Goal: Task Accomplishment & Management: Manage account settings

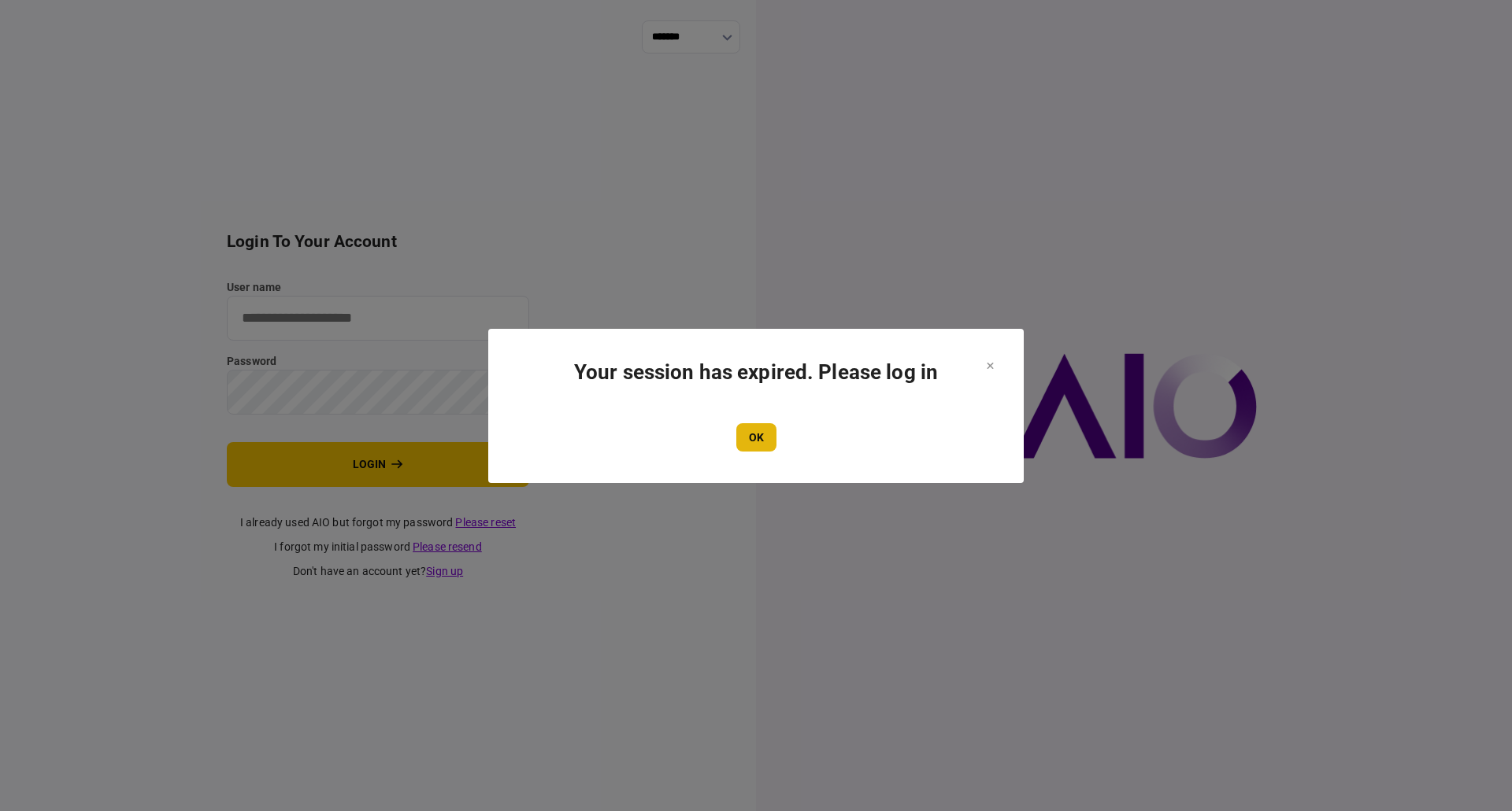
type input "**********"
click at [756, 436] on button "OK" at bounding box center [756, 437] width 40 height 28
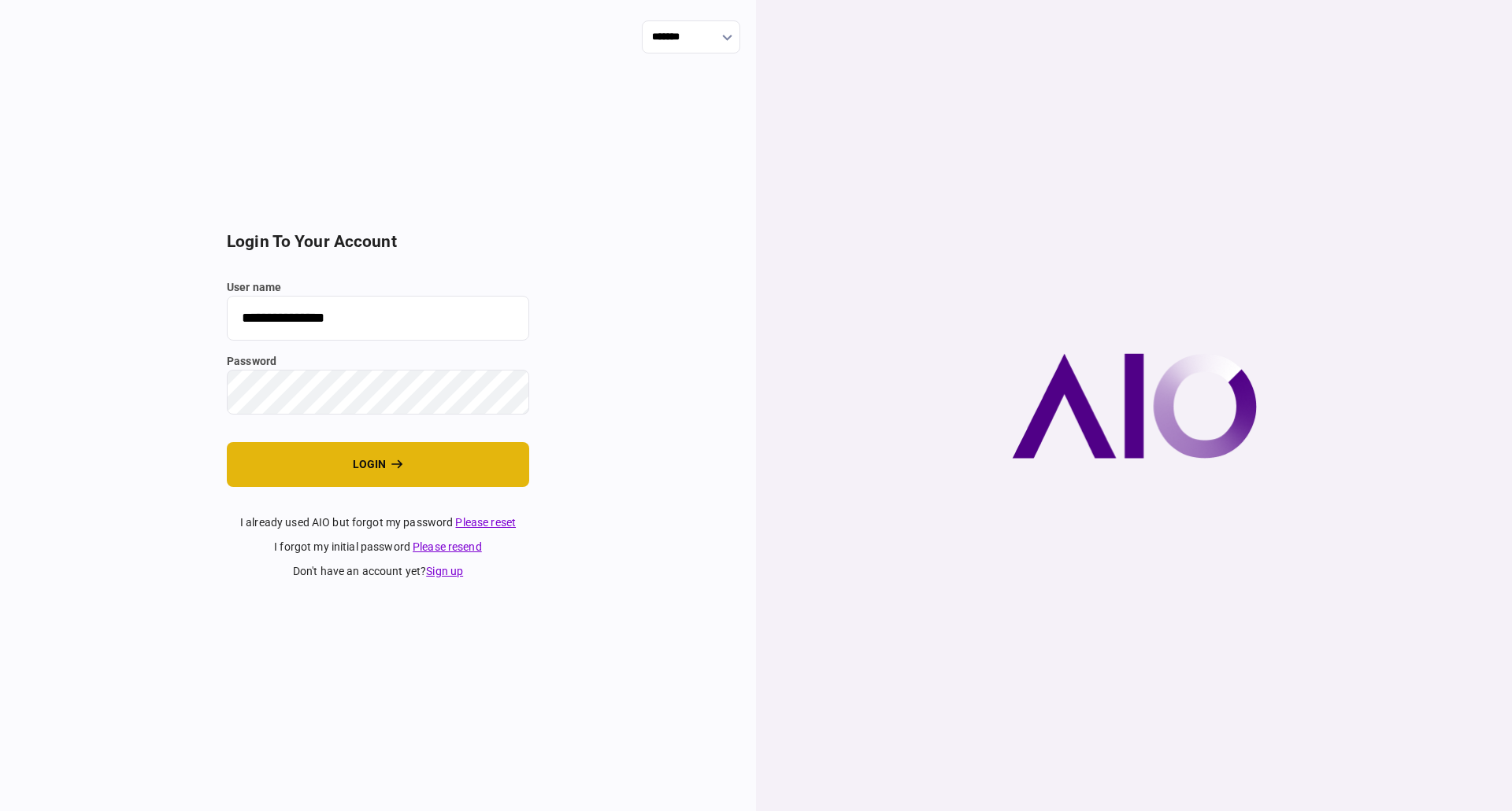
click at [376, 464] on button "login" at bounding box center [378, 464] width 302 height 45
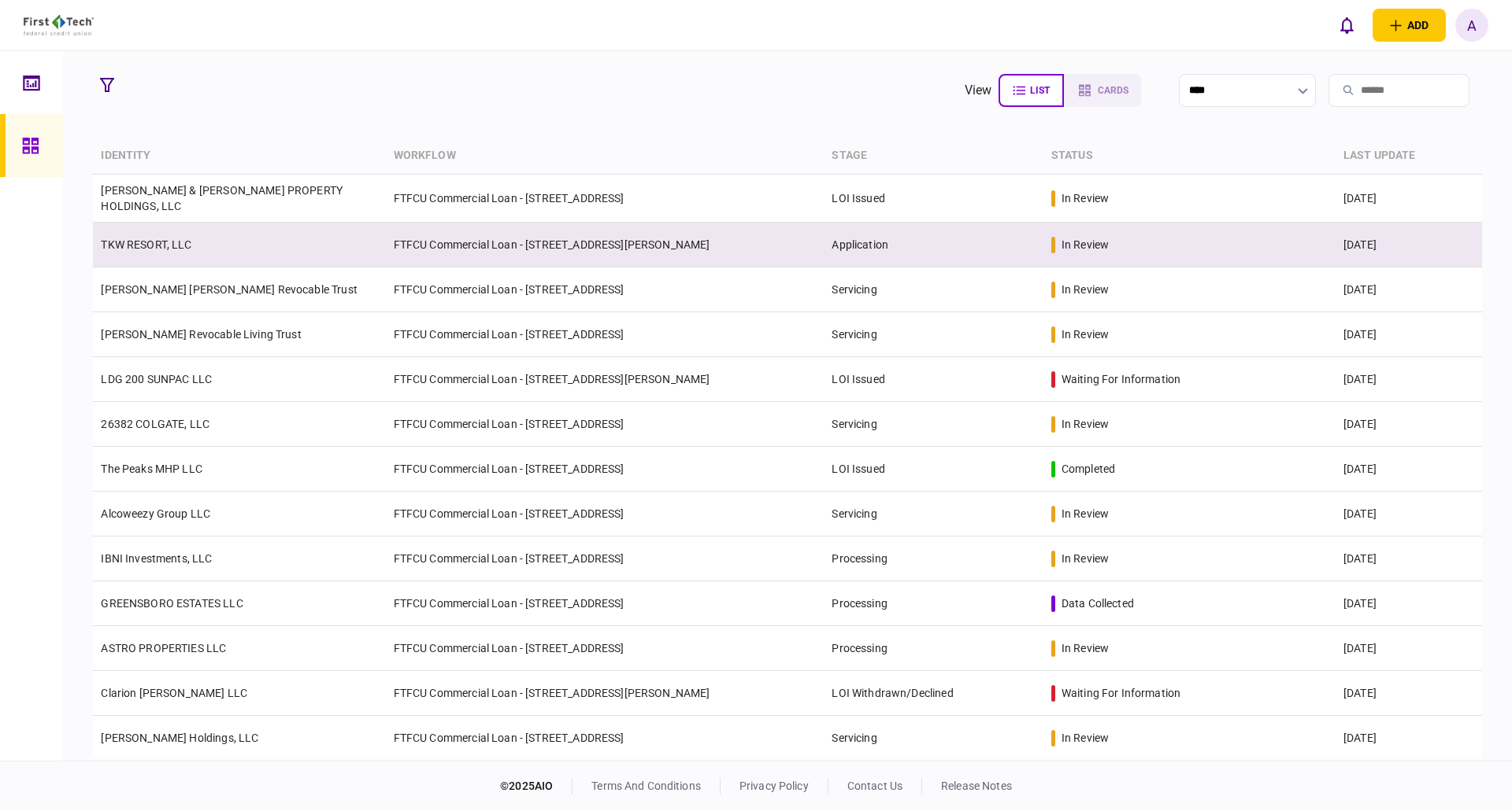
click at [162, 242] on link "TKW RESORT, LLC" at bounding box center [146, 245] width 90 height 13
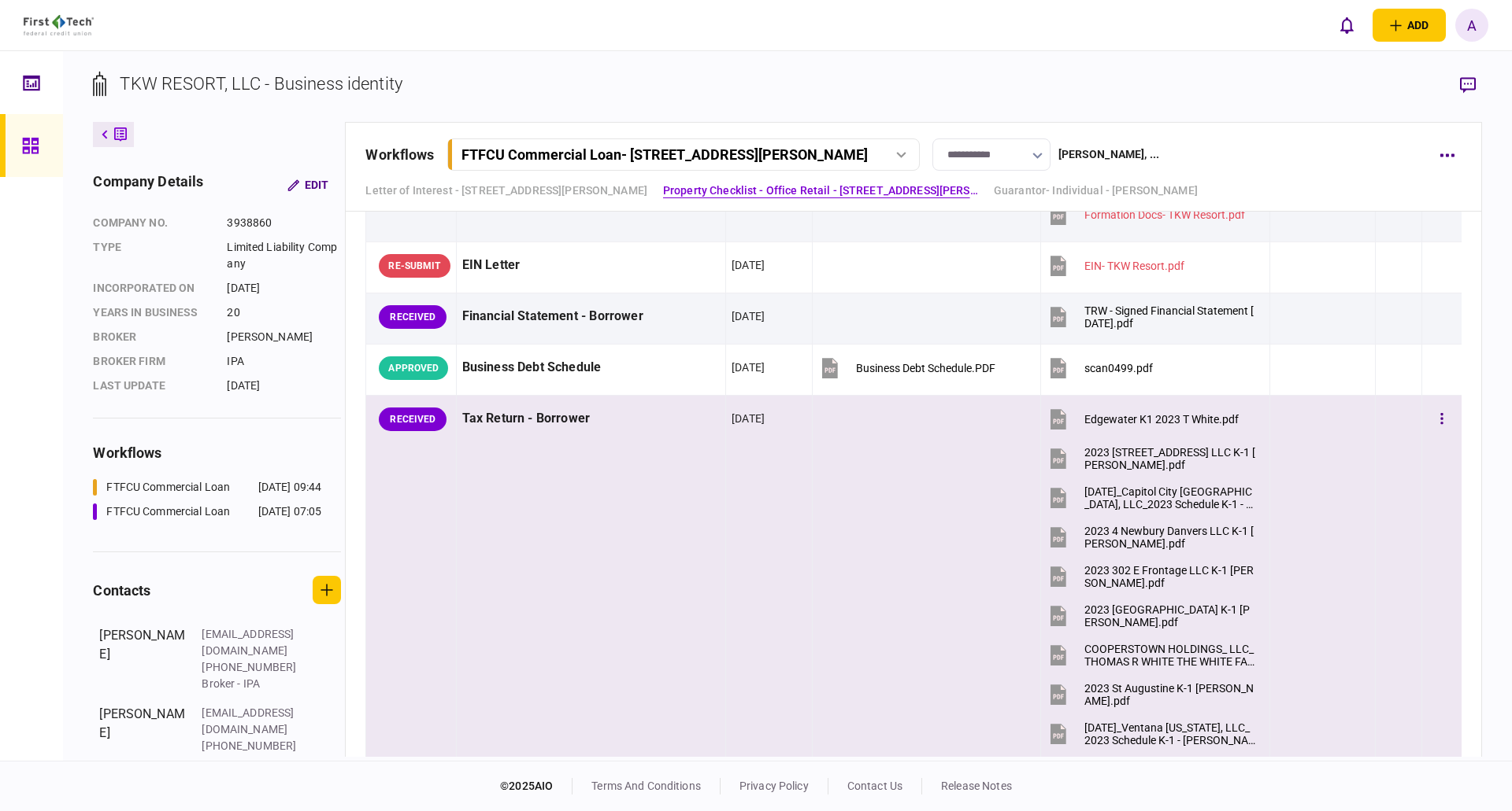
scroll to position [629, 0]
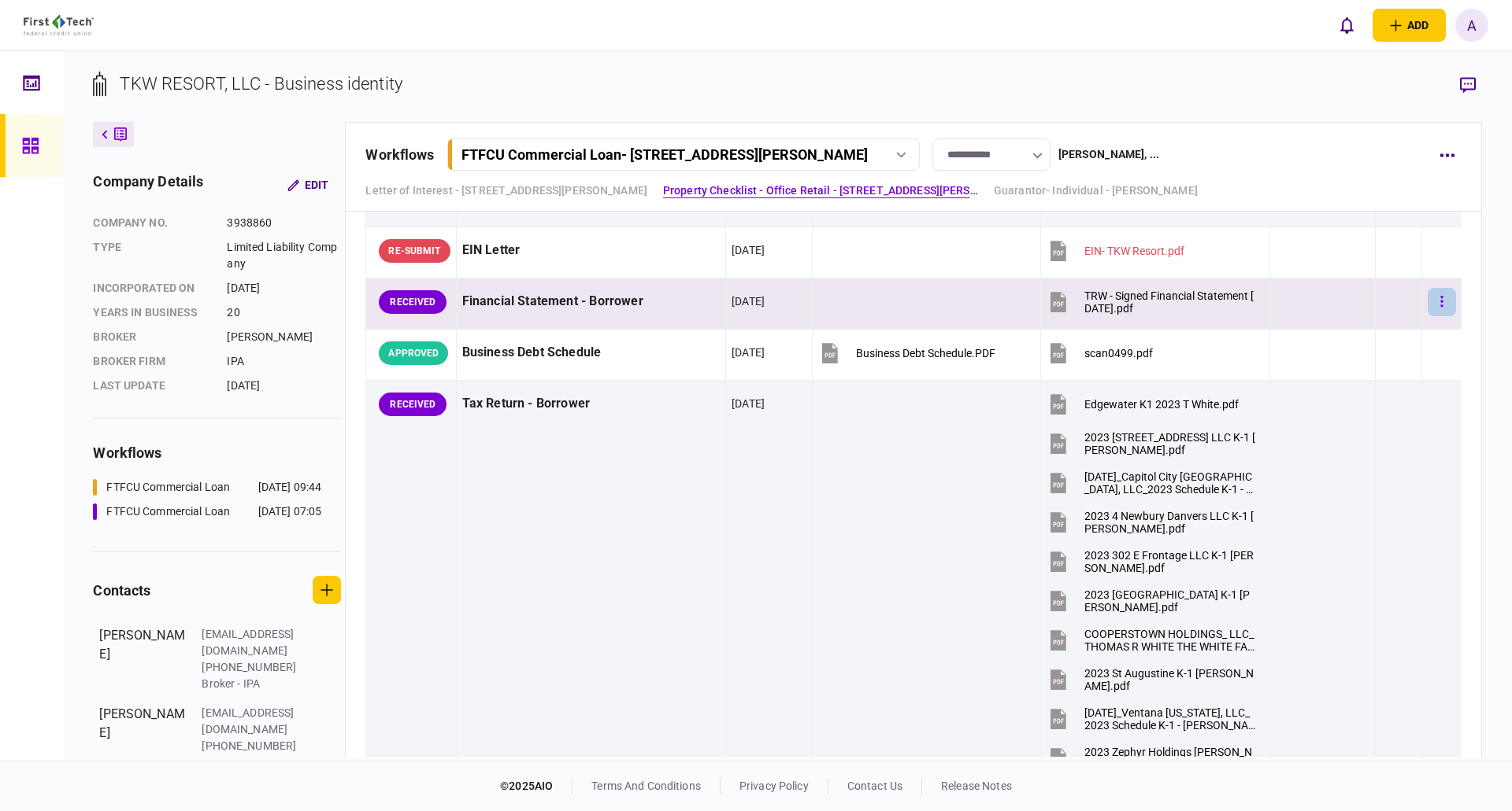
click at [1440, 304] on icon "button" at bounding box center [1441, 302] width 3 height 15
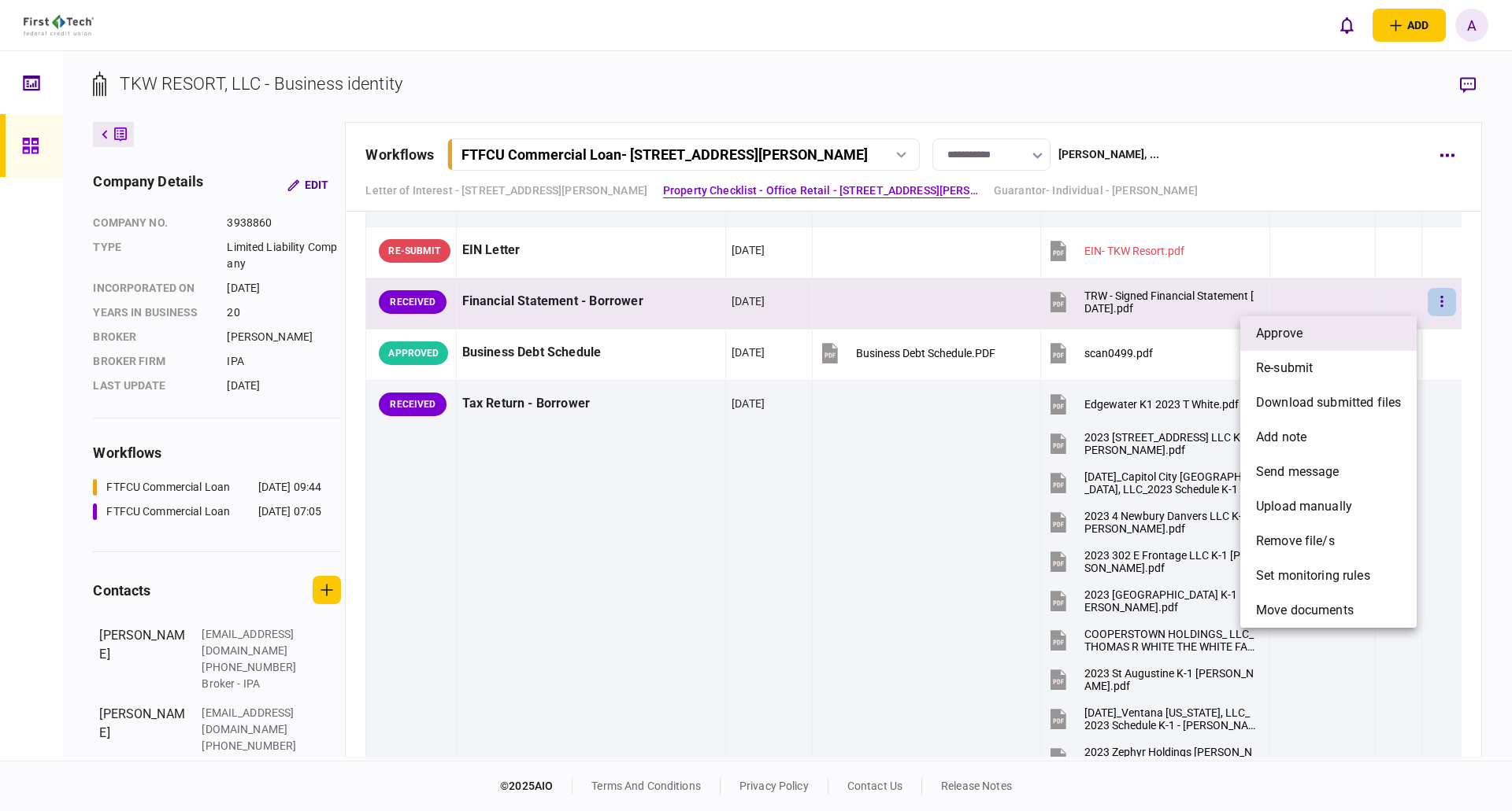
click at [1299, 330] on span "approve" at bounding box center [1279, 334] width 47 height 19
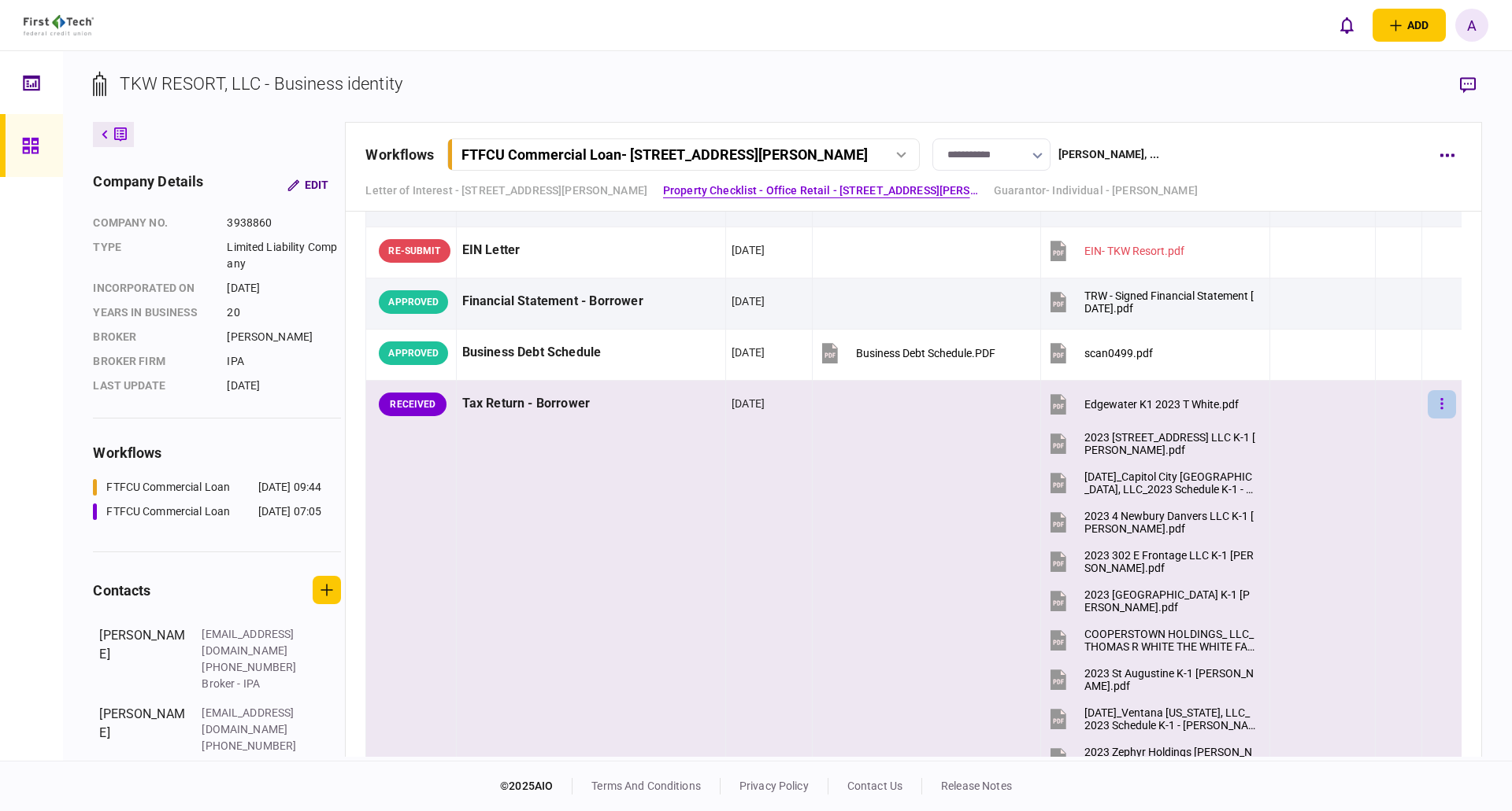
click at [1440, 406] on icon "button" at bounding box center [1441, 404] width 3 height 15
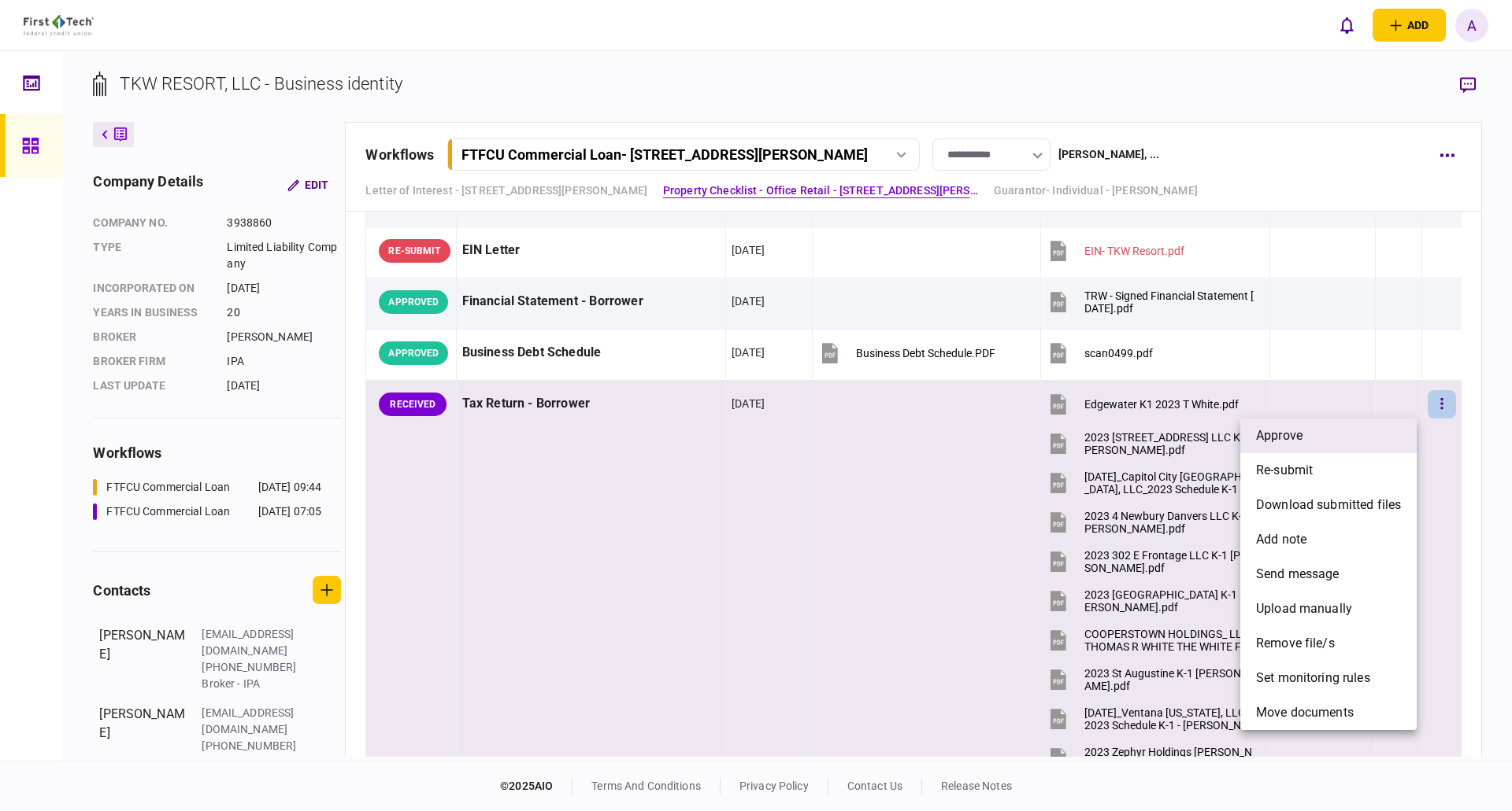
click at [1317, 436] on li "approve" at bounding box center [1327, 435] width 176 height 34
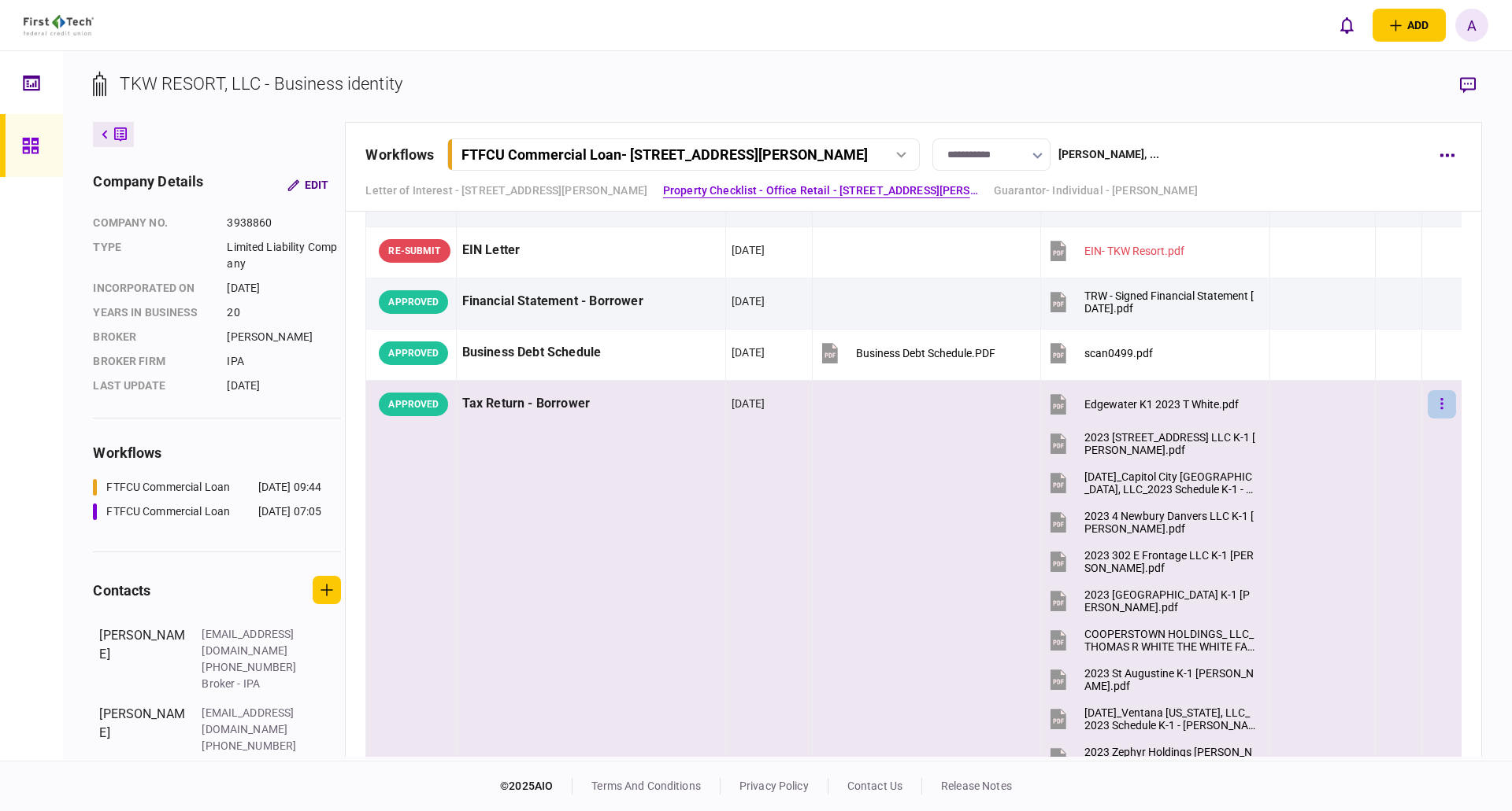
click at [1440, 404] on icon "button" at bounding box center [1441, 404] width 3 height 11
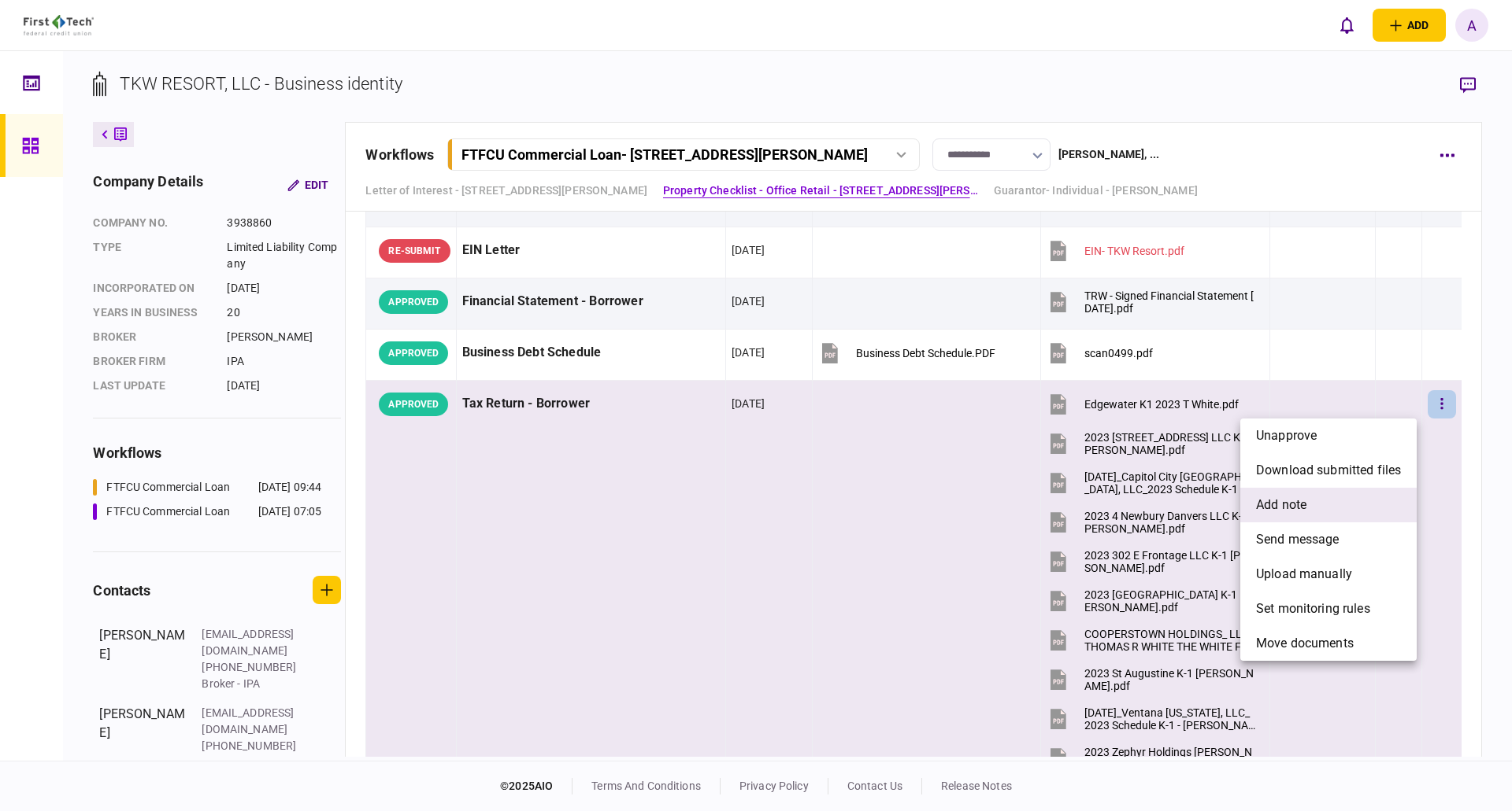
click at [1302, 500] on span "add note" at bounding box center [1281, 505] width 50 height 19
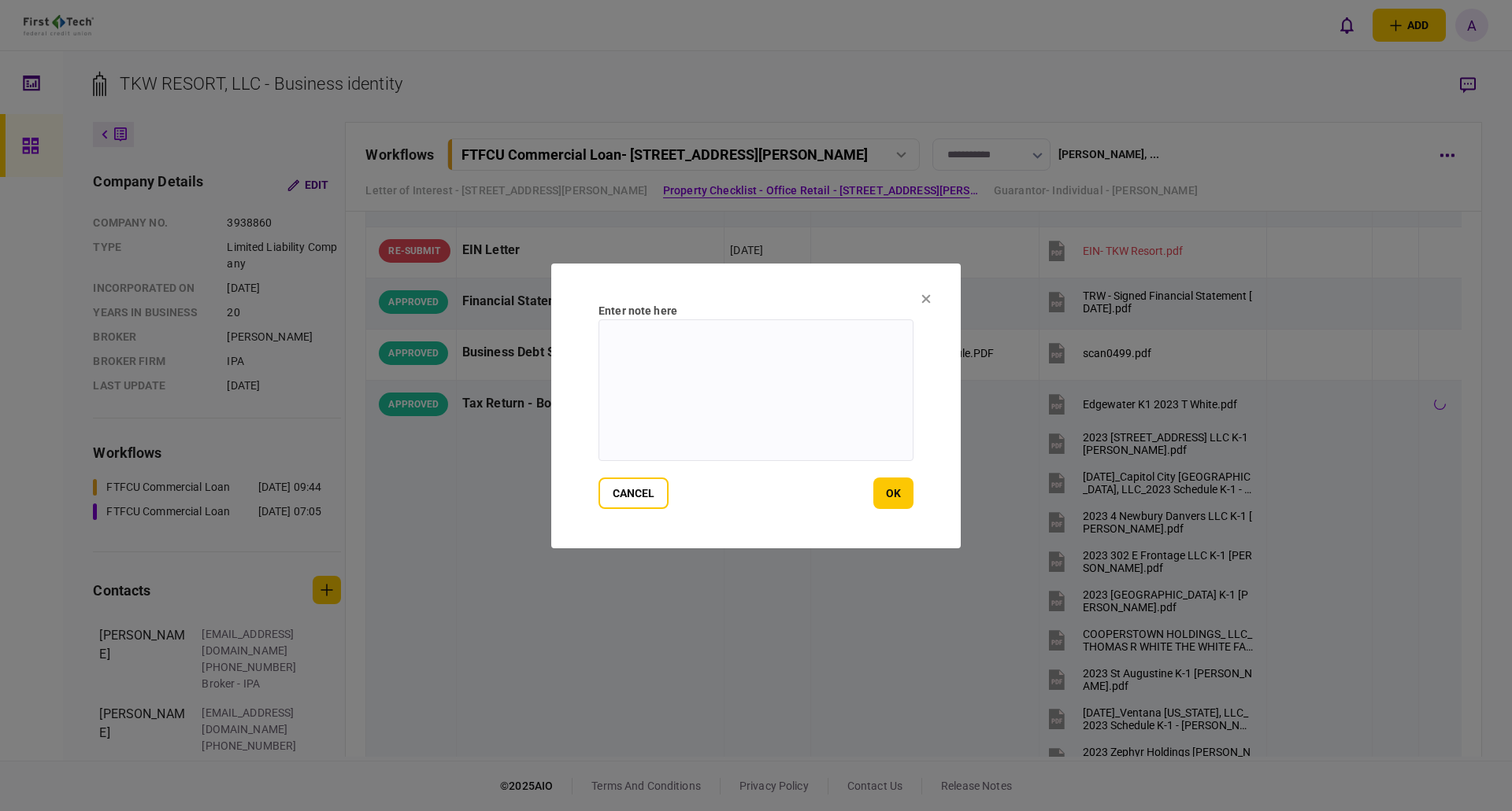
click at [681, 378] on textarea at bounding box center [756, 391] width 315 height 142
drag, startPoint x: 896, startPoint y: 356, endPoint x: 587, endPoint y: 333, distance: 309.9
click at [586, 333] on section "**********" at bounding box center [756, 406] width 409 height 285
type textarea "**********"
click at [892, 485] on button "ok" at bounding box center [893, 493] width 40 height 32
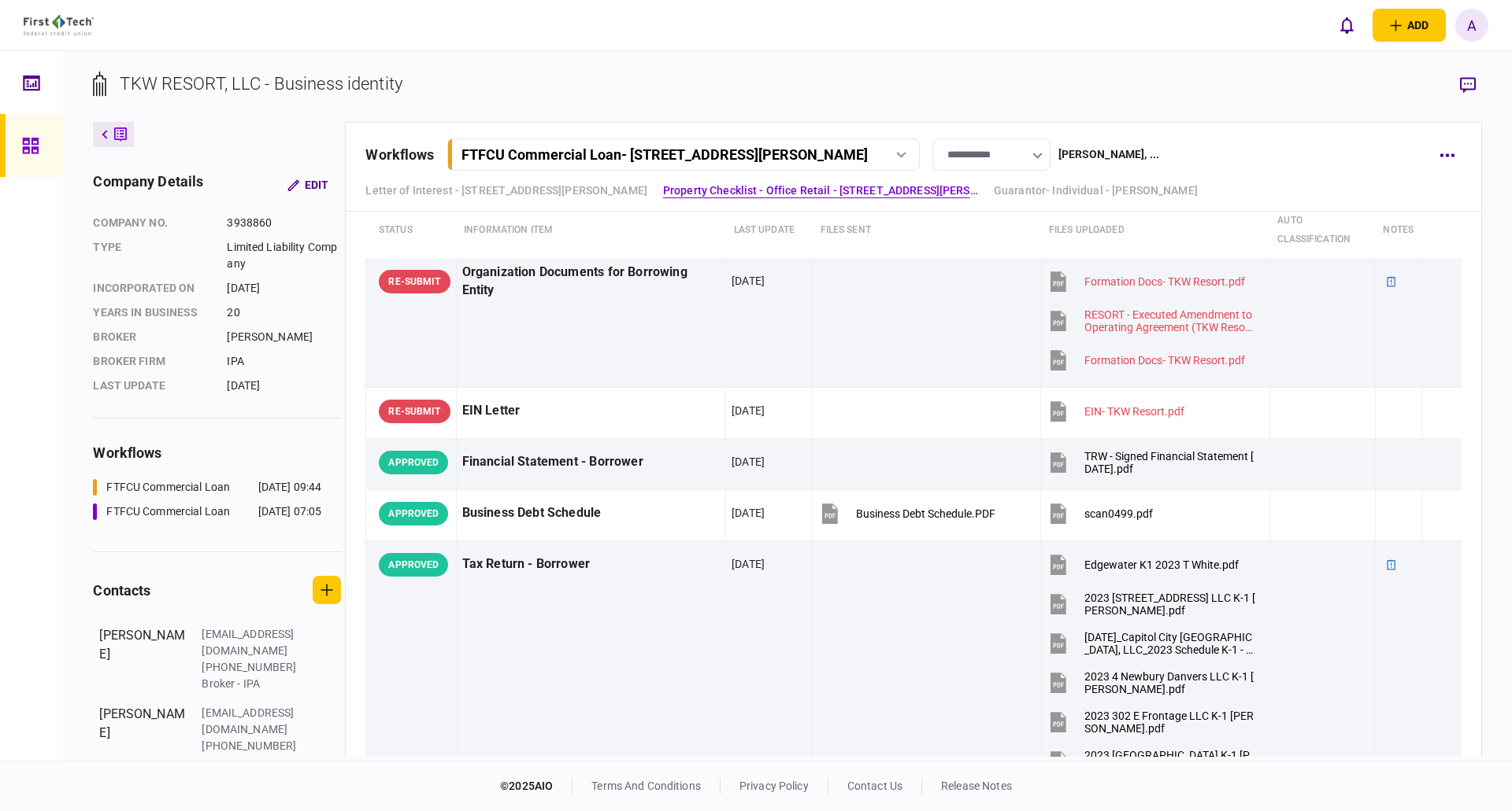
scroll to position [472, 0]
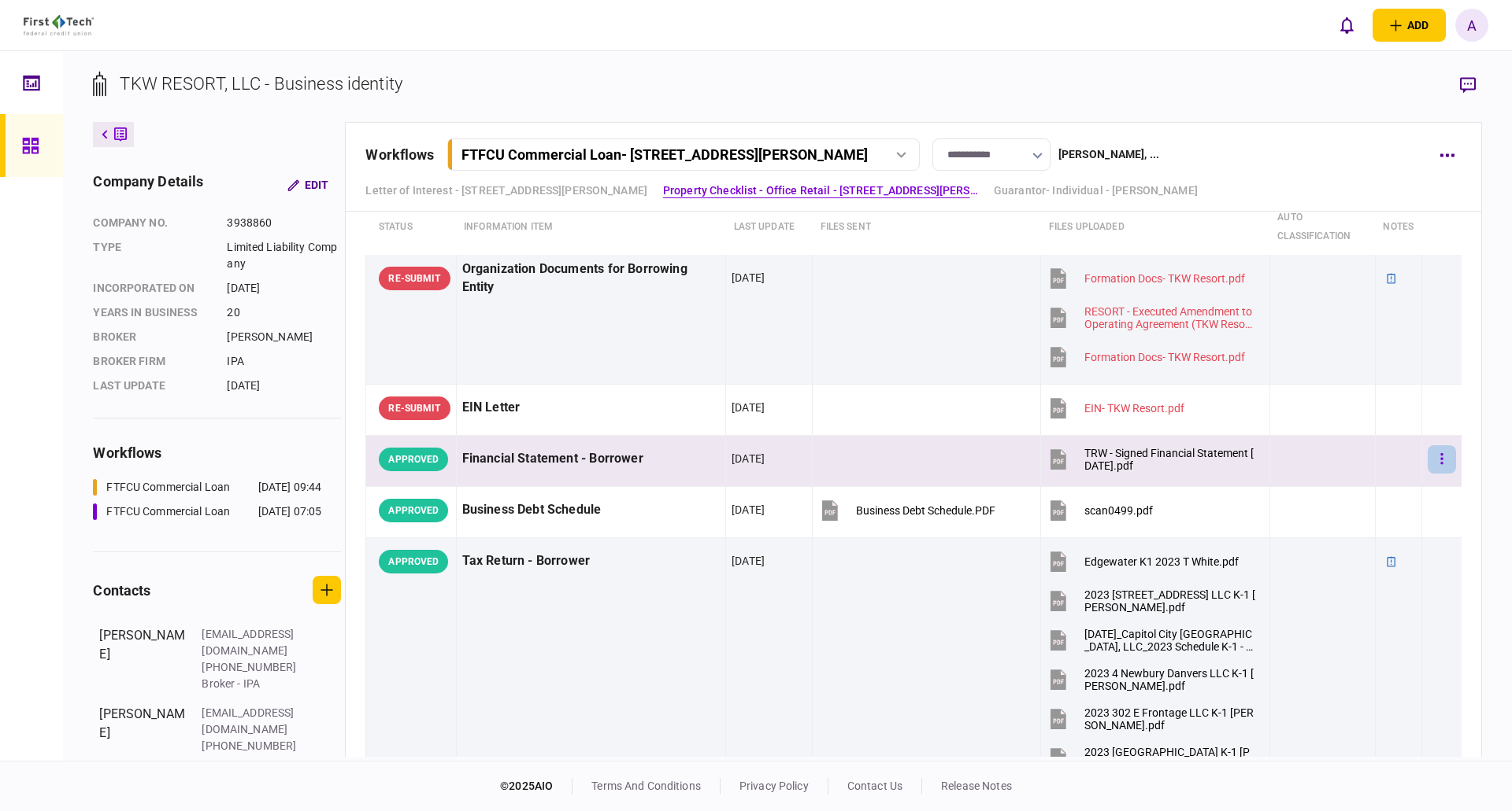
click at [1440, 458] on icon "button" at bounding box center [1441, 459] width 3 height 11
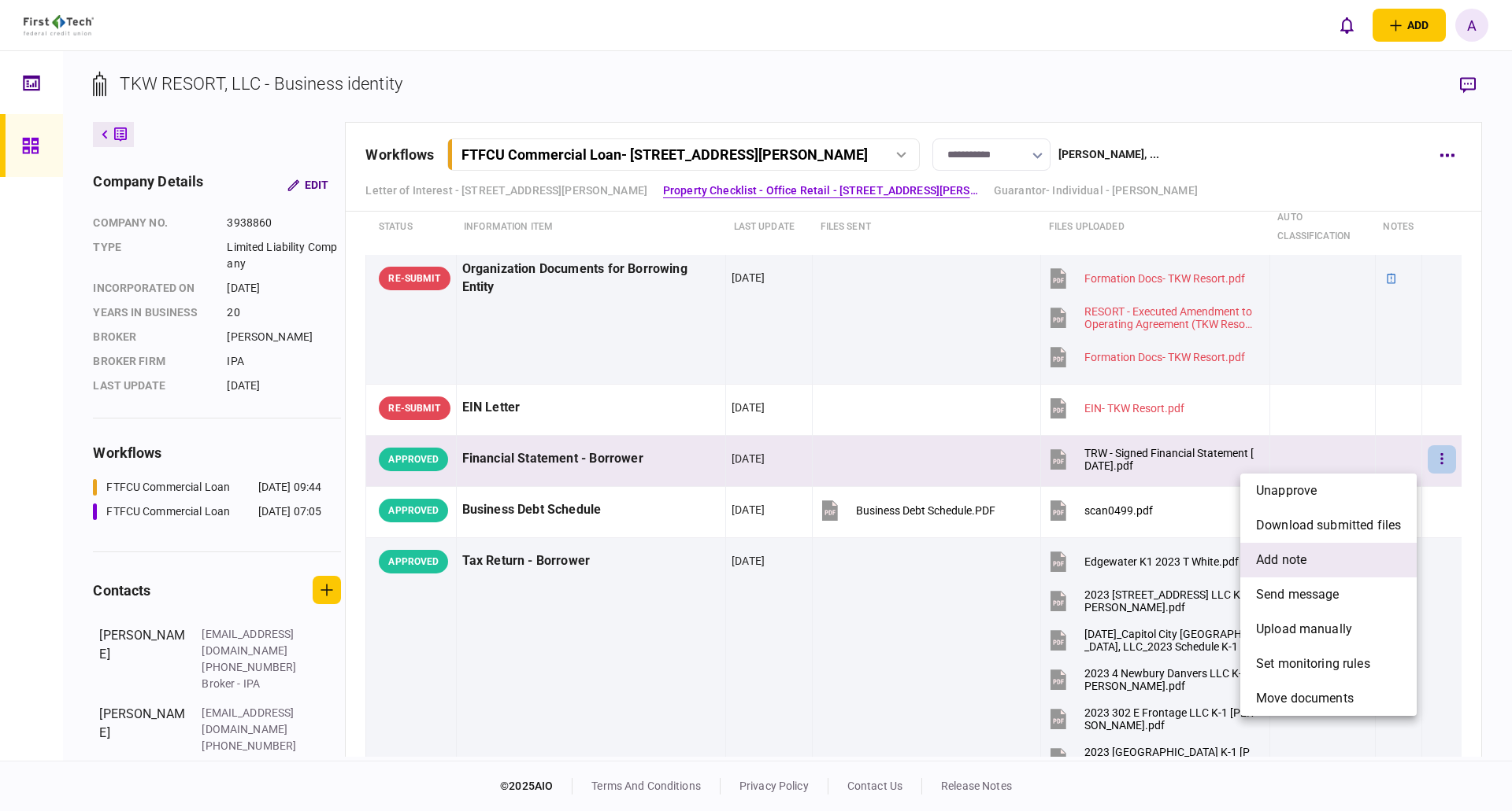
click at [1291, 555] on span "add note" at bounding box center [1281, 560] width 50 height 19
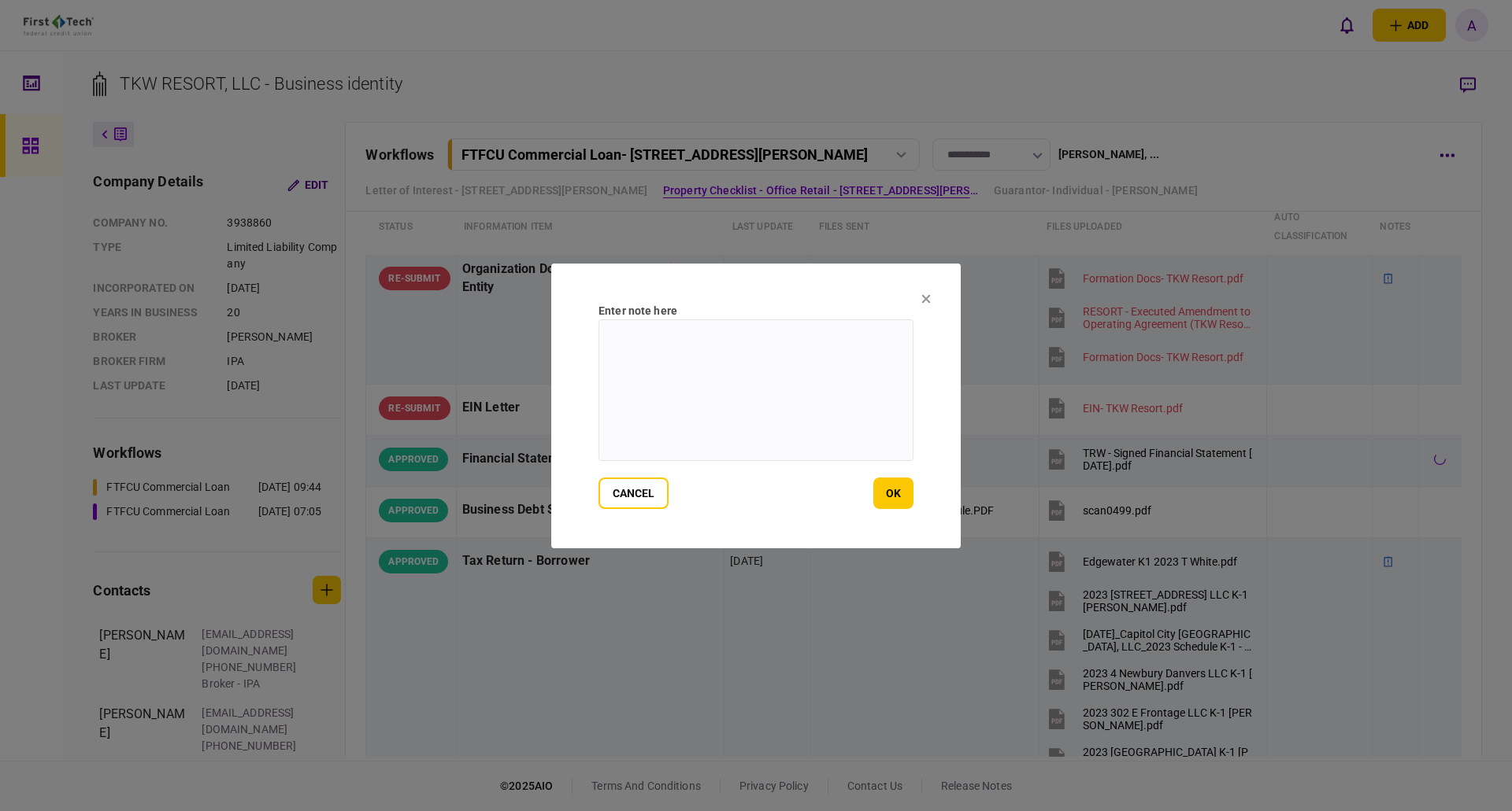
click at [668, 337] on textarea at bounding box center [756, 391] width 315 height 142
paste textarea "**********"
drag, startPoint x: 825, startPoint y: 330, endPoint x: 891, endPoint y: 334, distance: 66.1
click at [891, 334] on textarea "**********" at bounding box center [756, 391] width 315 height 142
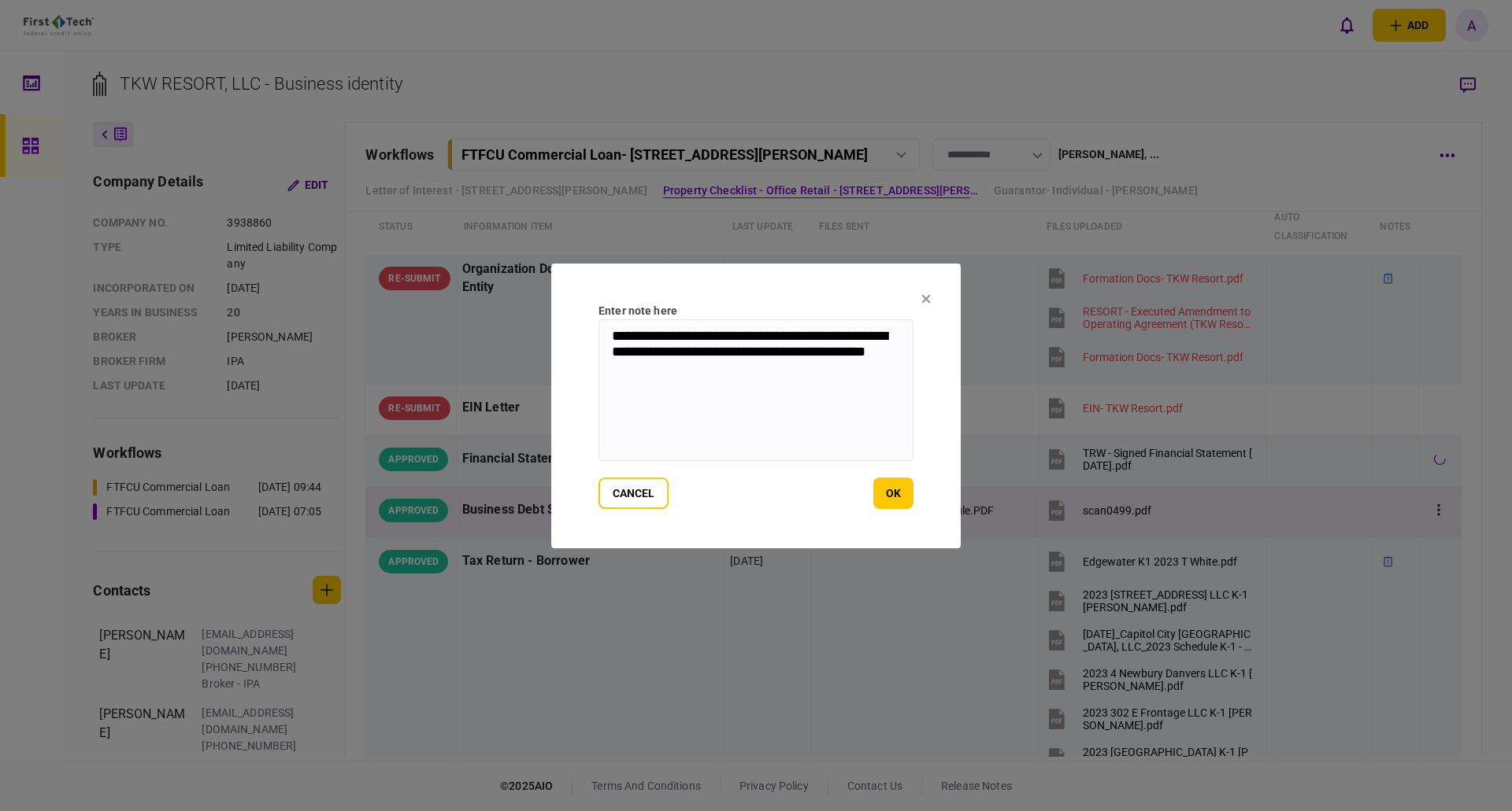
type textarea "**********"
click at [897, 496] on button "ok" at bounding box center [893, 493] width 40 height 32
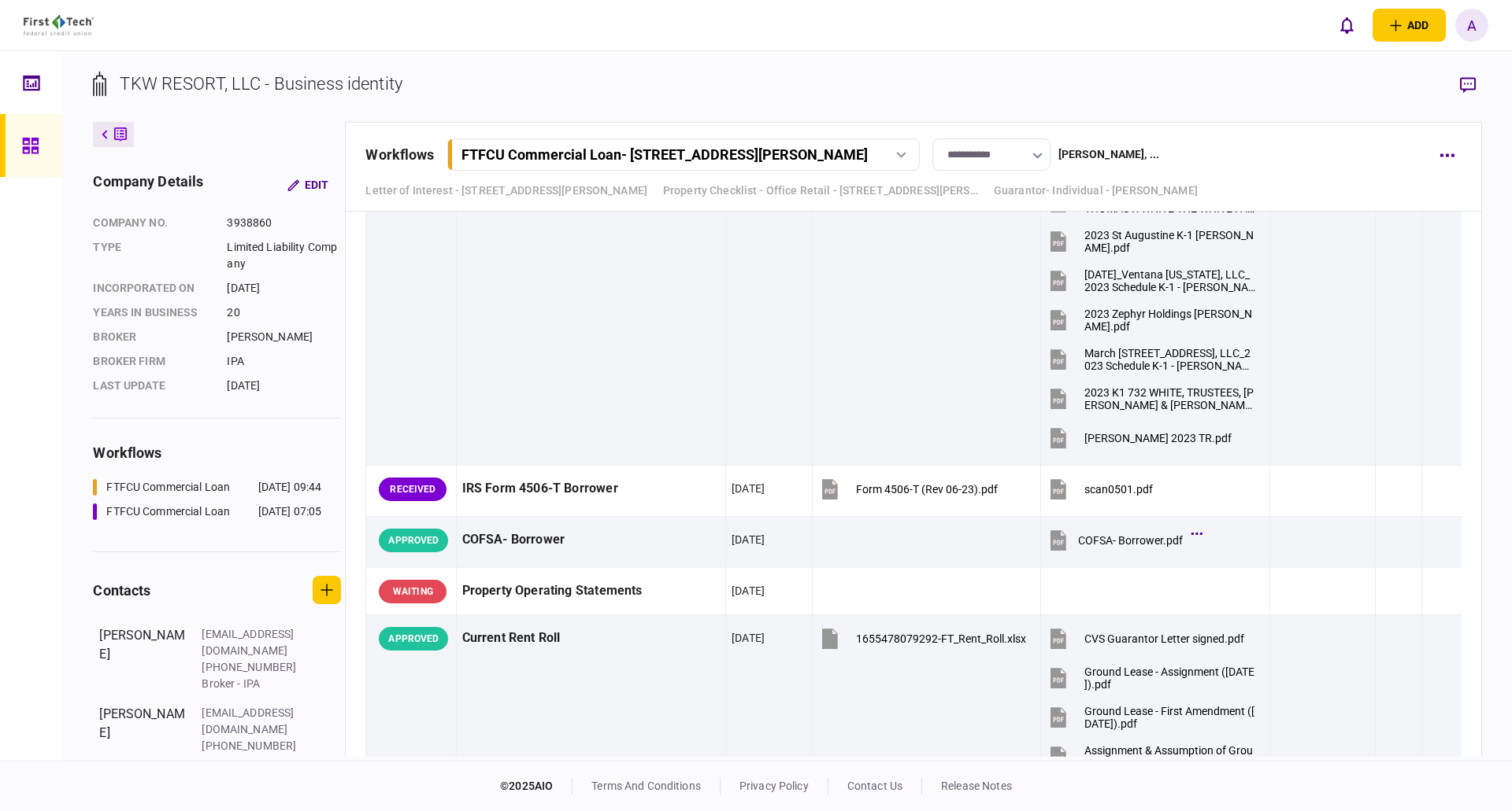
scroll to position [1102, 0]
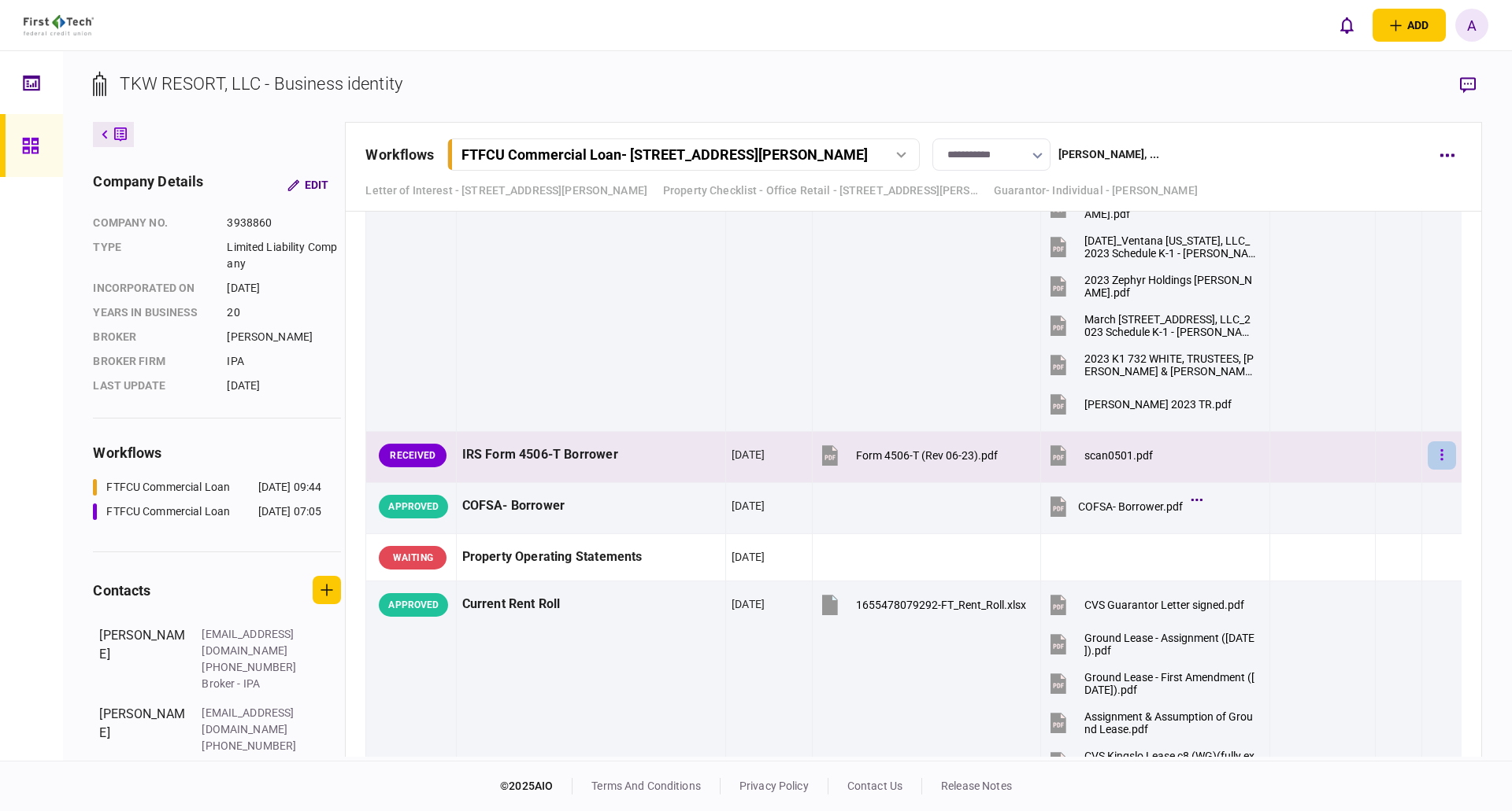
click at [1440, 451] on icon "button" at bounding box center [1441, 455] width 3 height 11
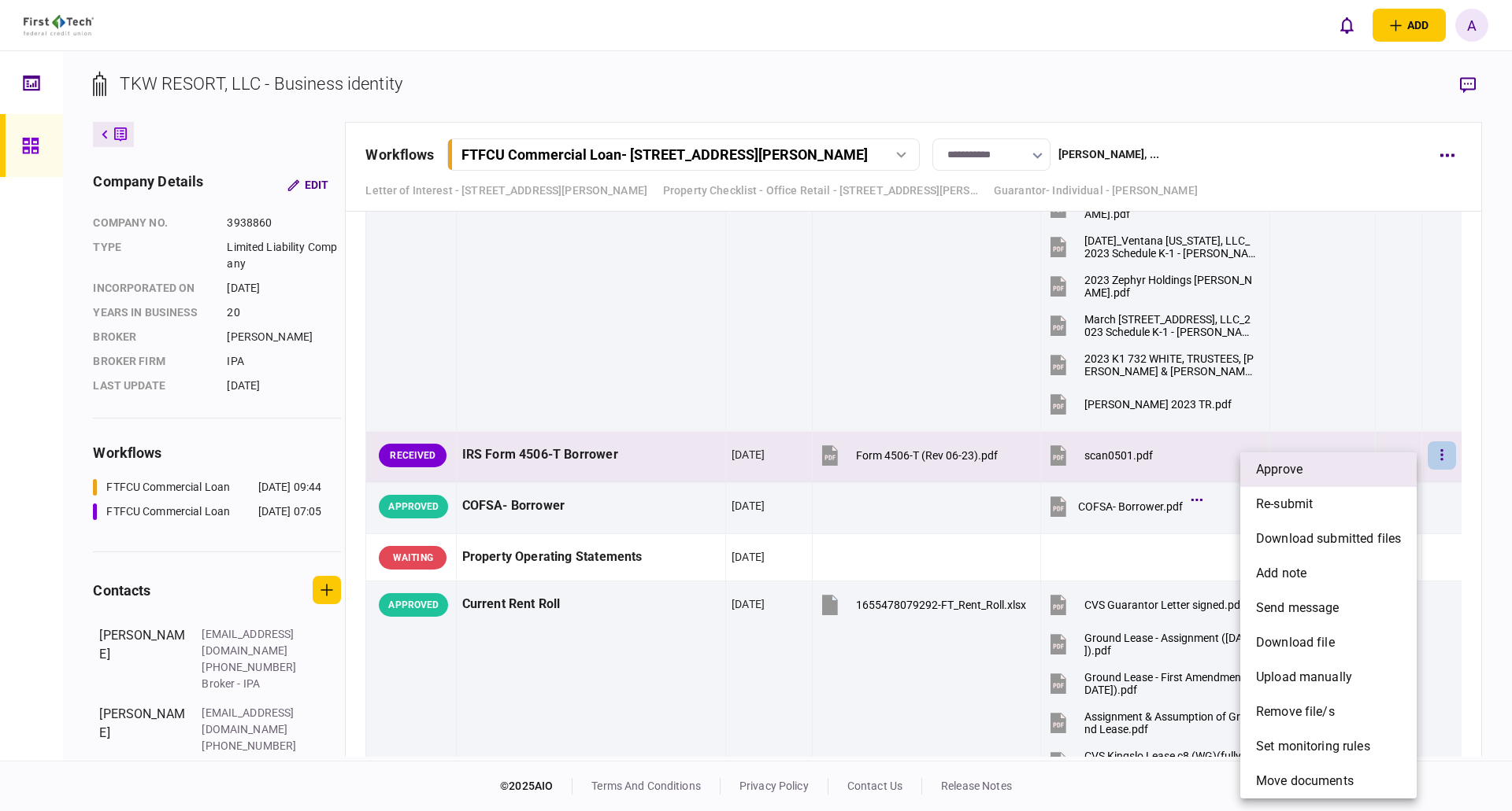
click at [1309, 466] on li "approve" at bounding box center [1327, 469] width 176 height 34
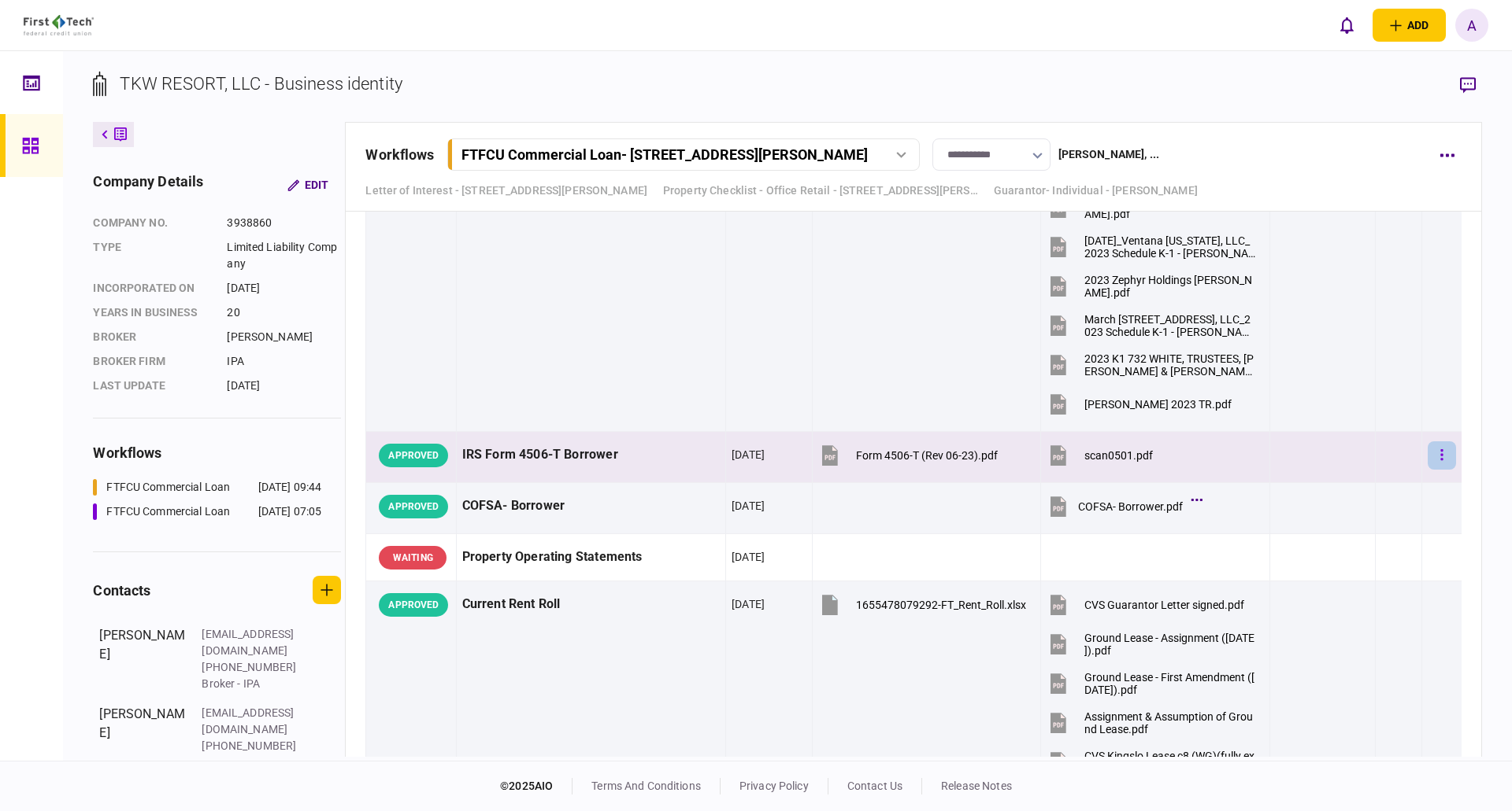
click at [1433, 452] on button "button" at bounding box center [1441, 455] width 28 height 28
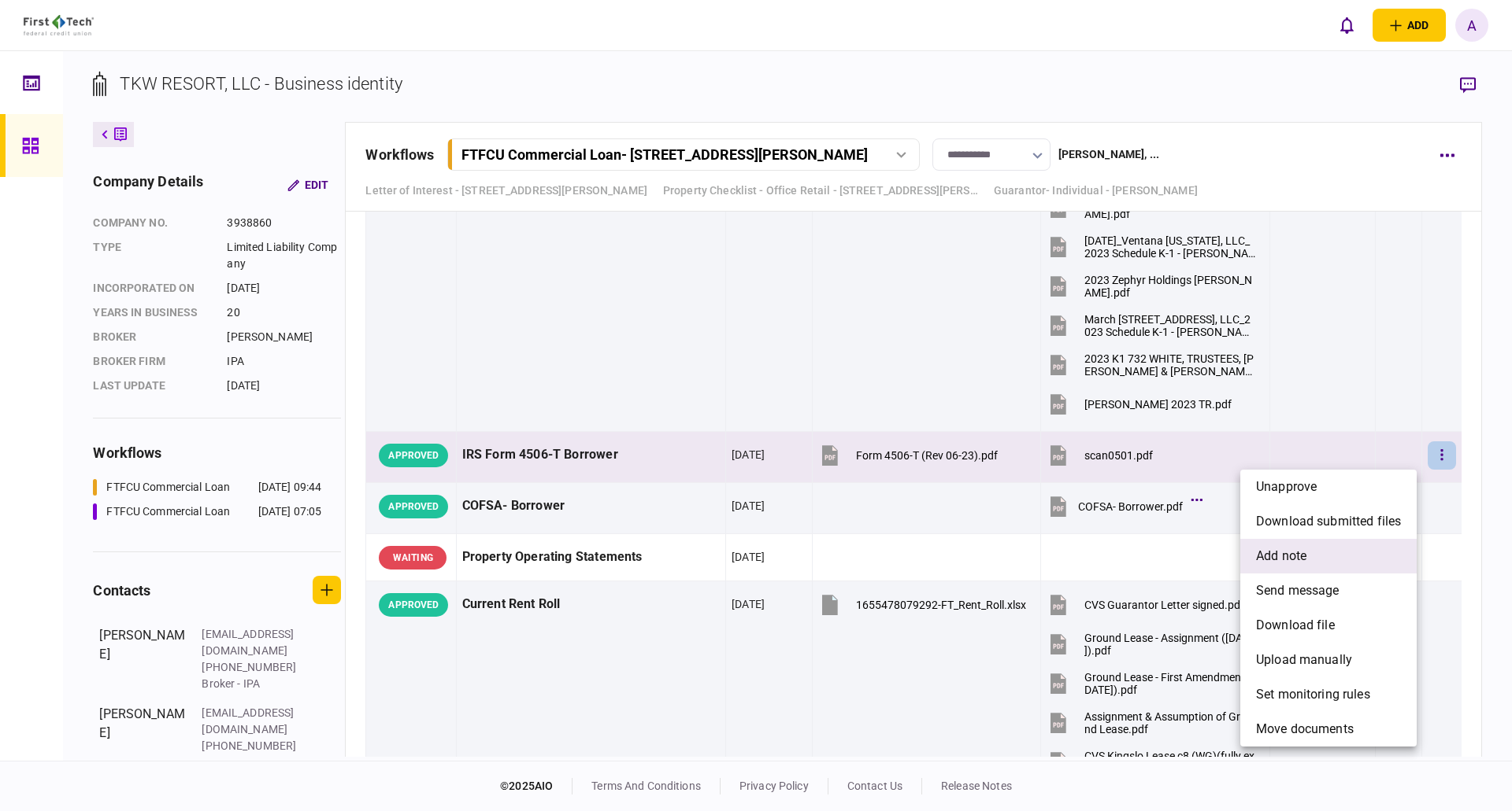
click at [1294, 559] on span "add note" at bounding box center [1281, 557] width 50 height 19
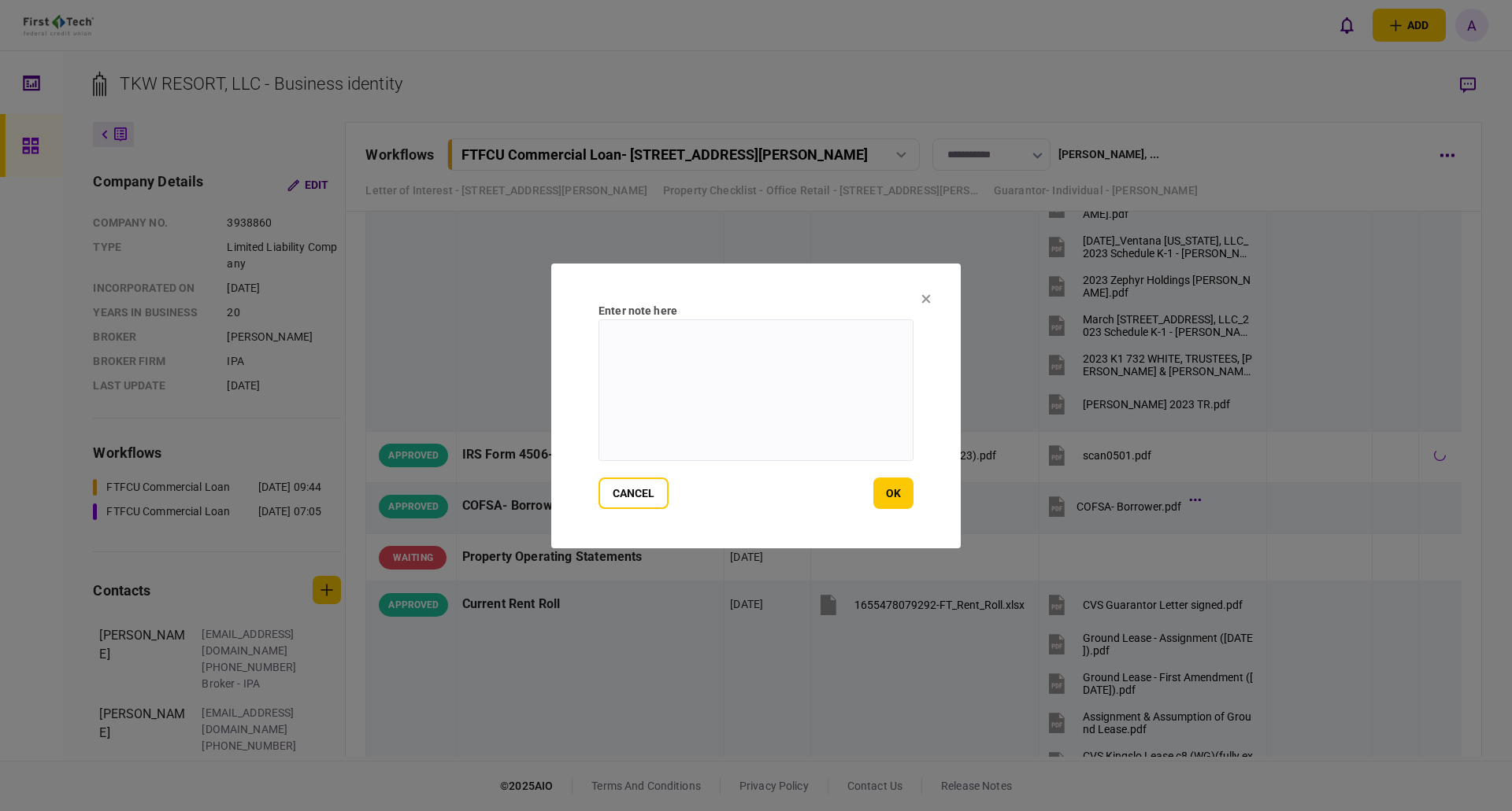
paste textarea "**********"
type textarea "**********"
click at [894, 492] on button "ok" at bounding box center [893, 493] width 40 height 32
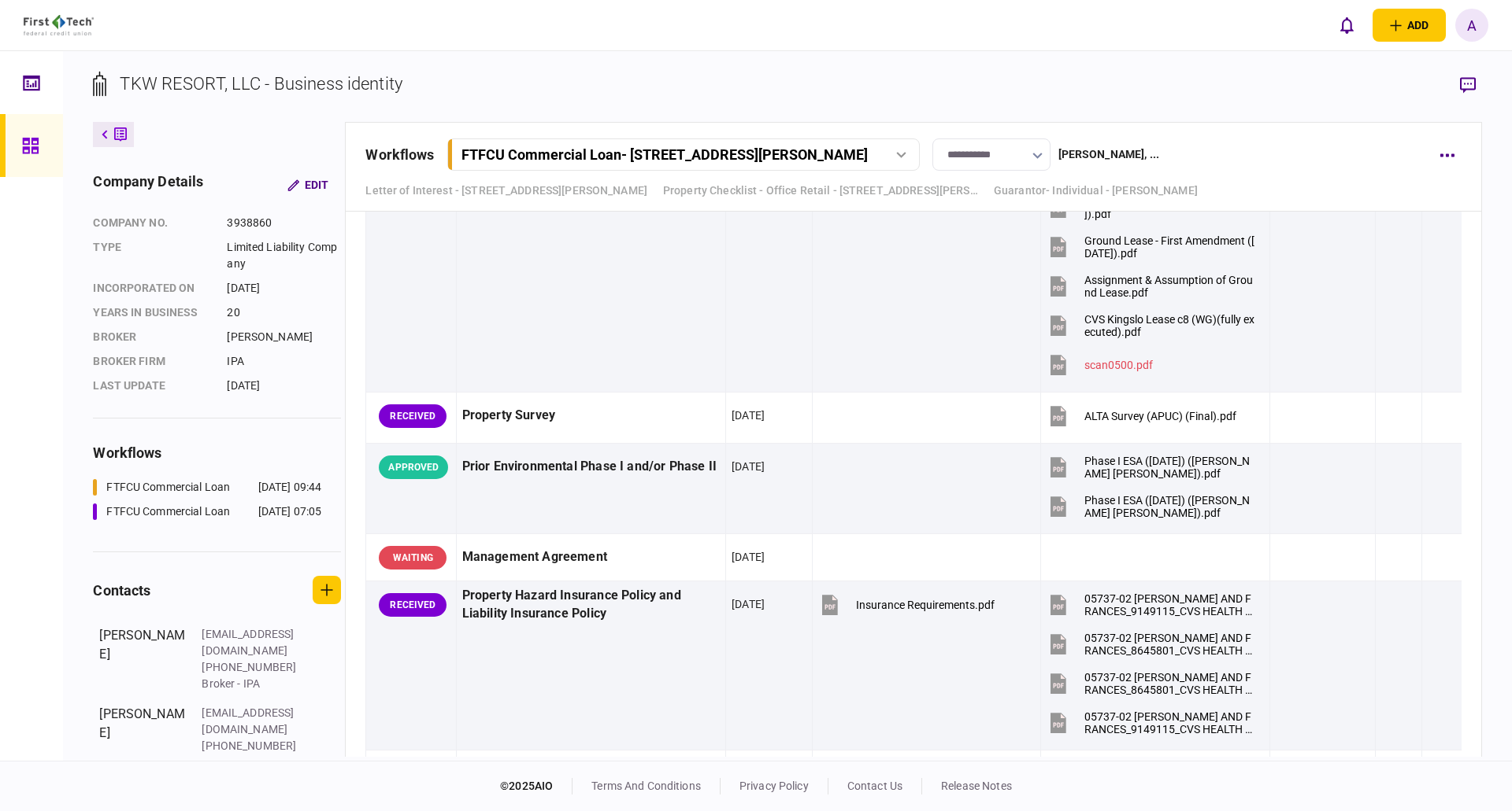
scroll to position [1574, 0]
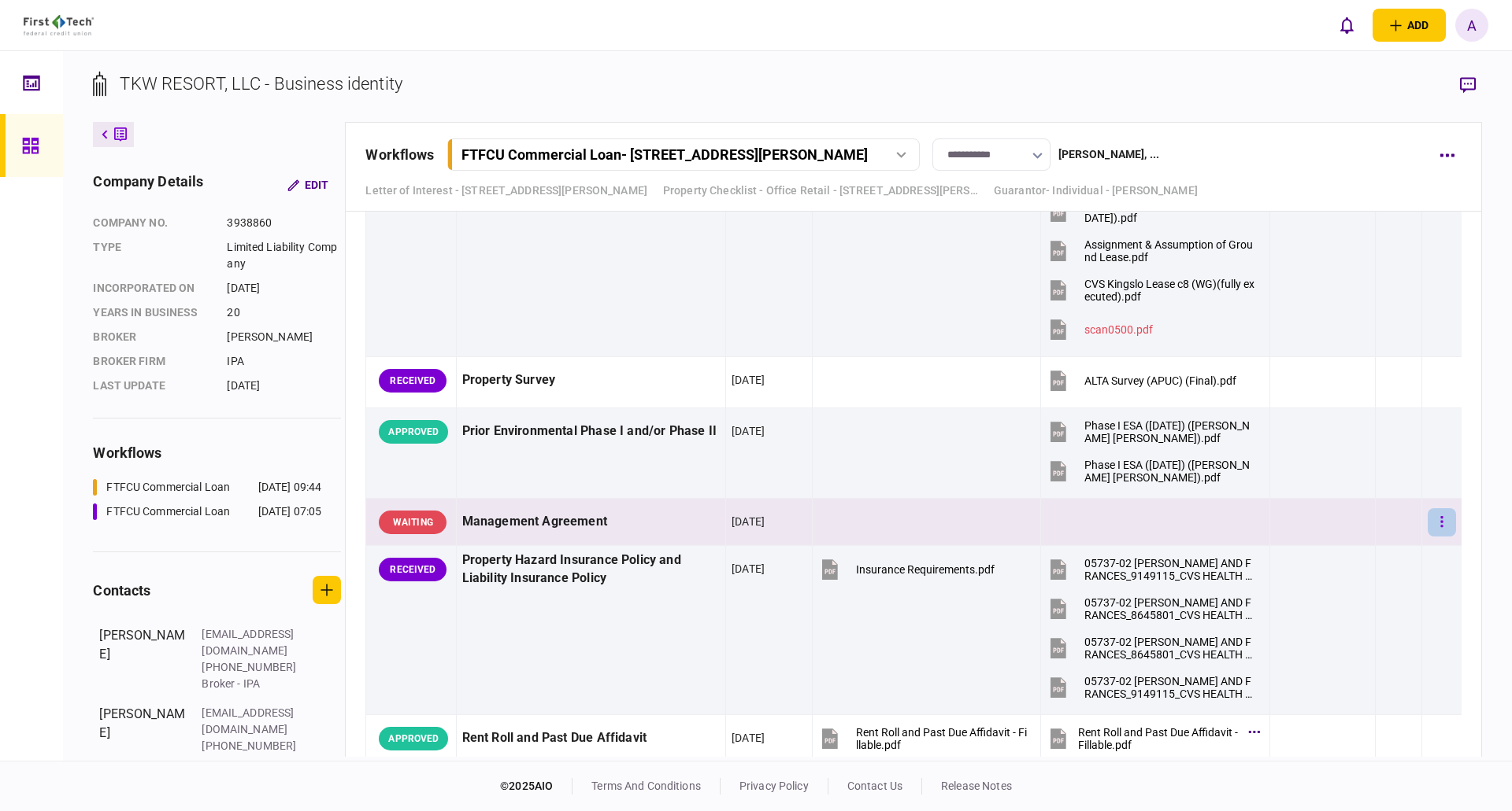
click at [1440, 522] on icon "button" at bounding box center [1441, 522] width 3 height 11
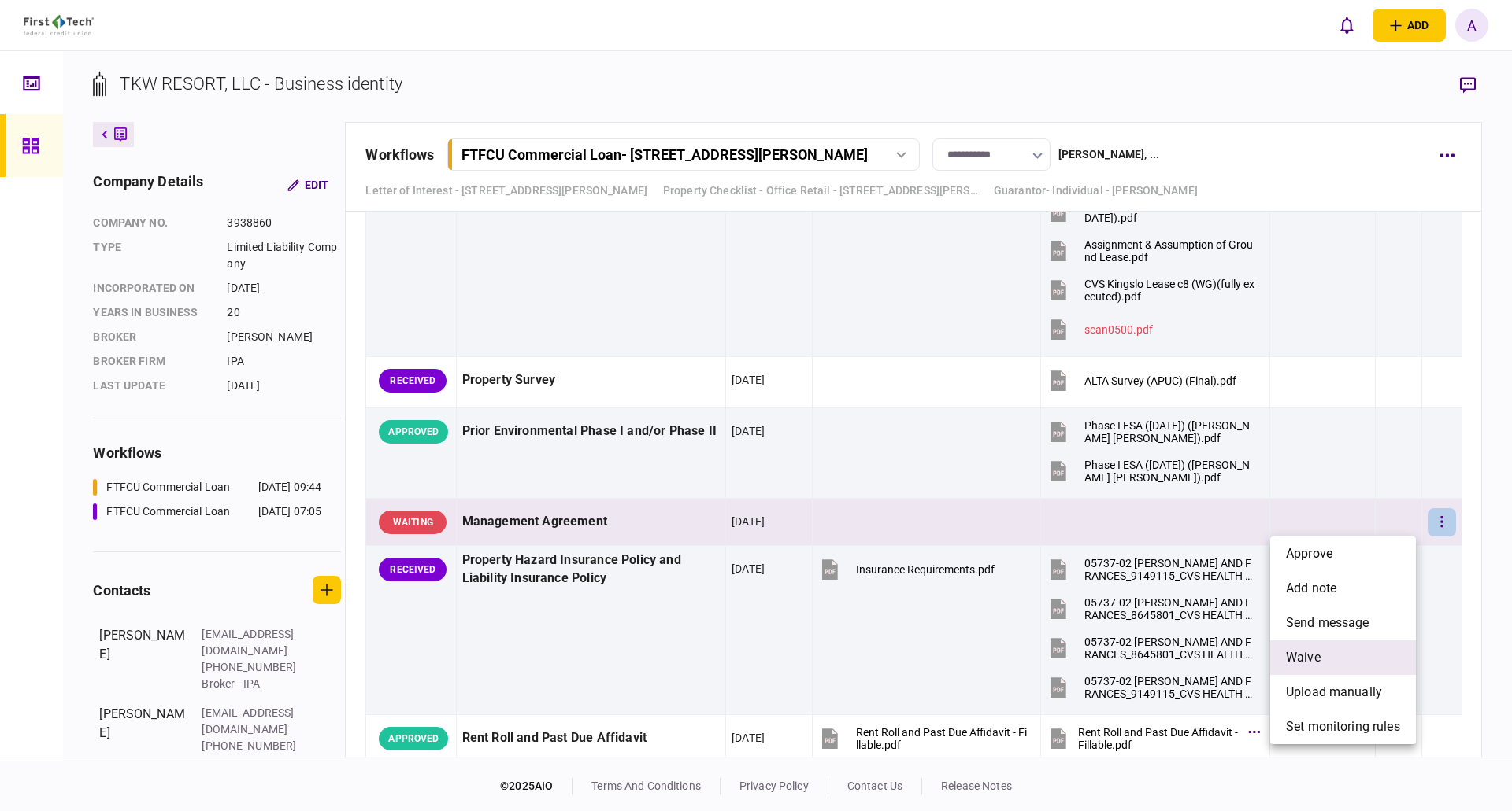
click at [1323, 658] on li "waive" at bounding box center [1342, 657] width 146 height 34
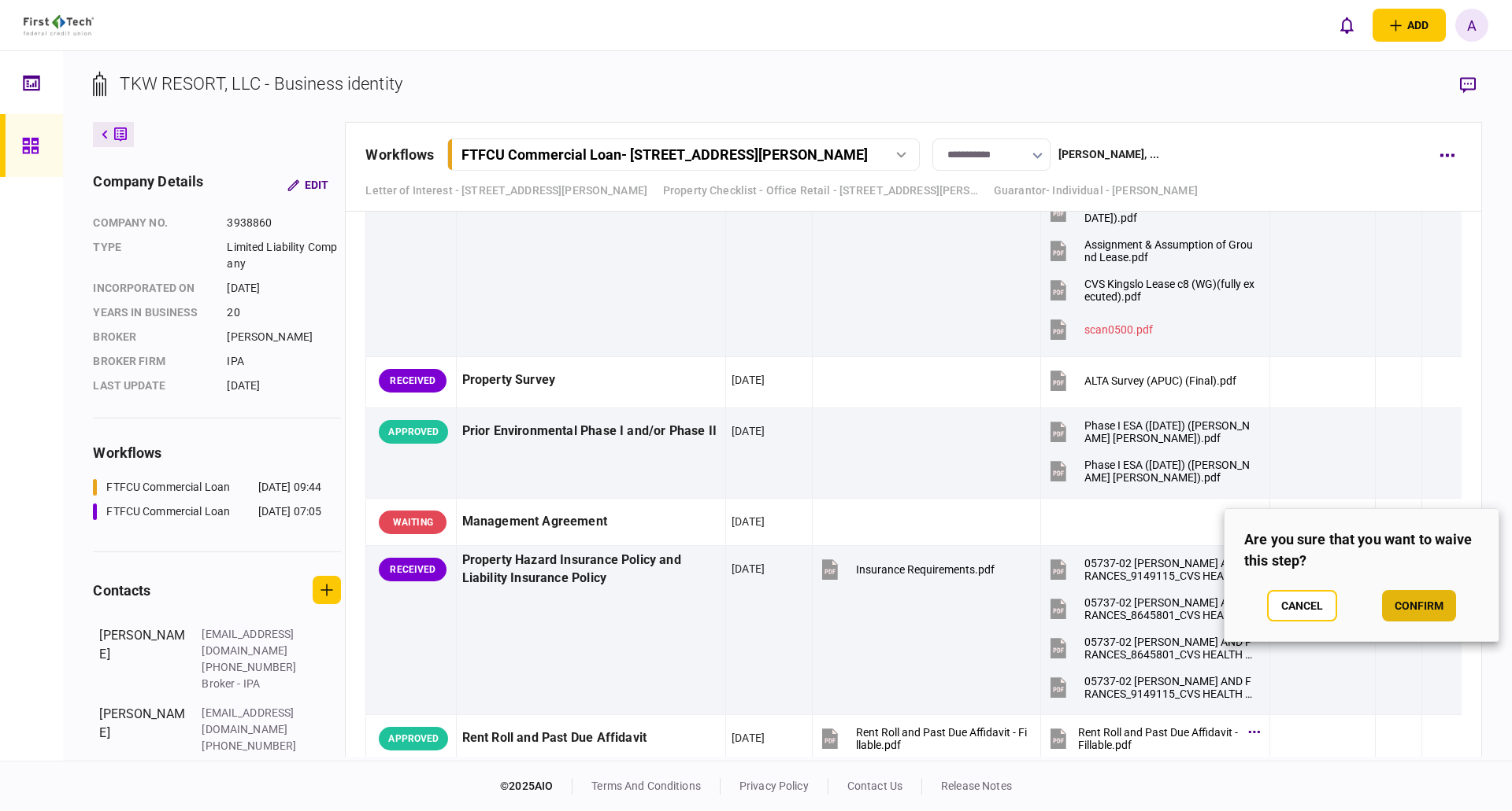
click at [1401, 608] on button "confirm" at bounding box center [1418, 606] width 74 height 32
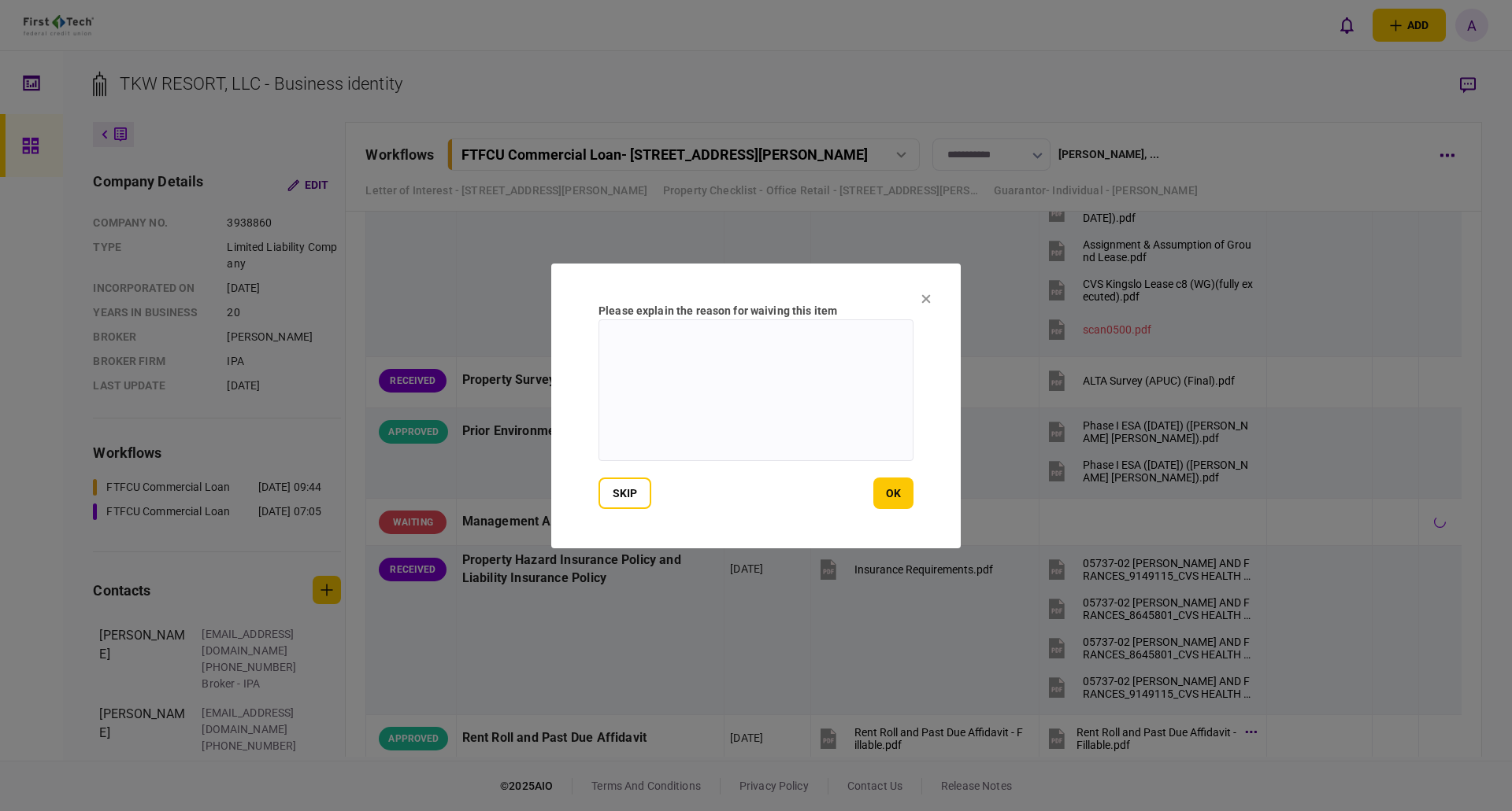
paste textarea "**********"
drag, startPoint x: 727, startPoint y: 336, endPoint x: 723, endPoint y: 357, distance: 21.4
click at [723, 357] on textarea "**********" at bounding box center [756, 391] width 315 height 142
click at [666, 355] on textarea "**********" at bounding box center [756, 391] width 315 height 142
type textarea "**********"
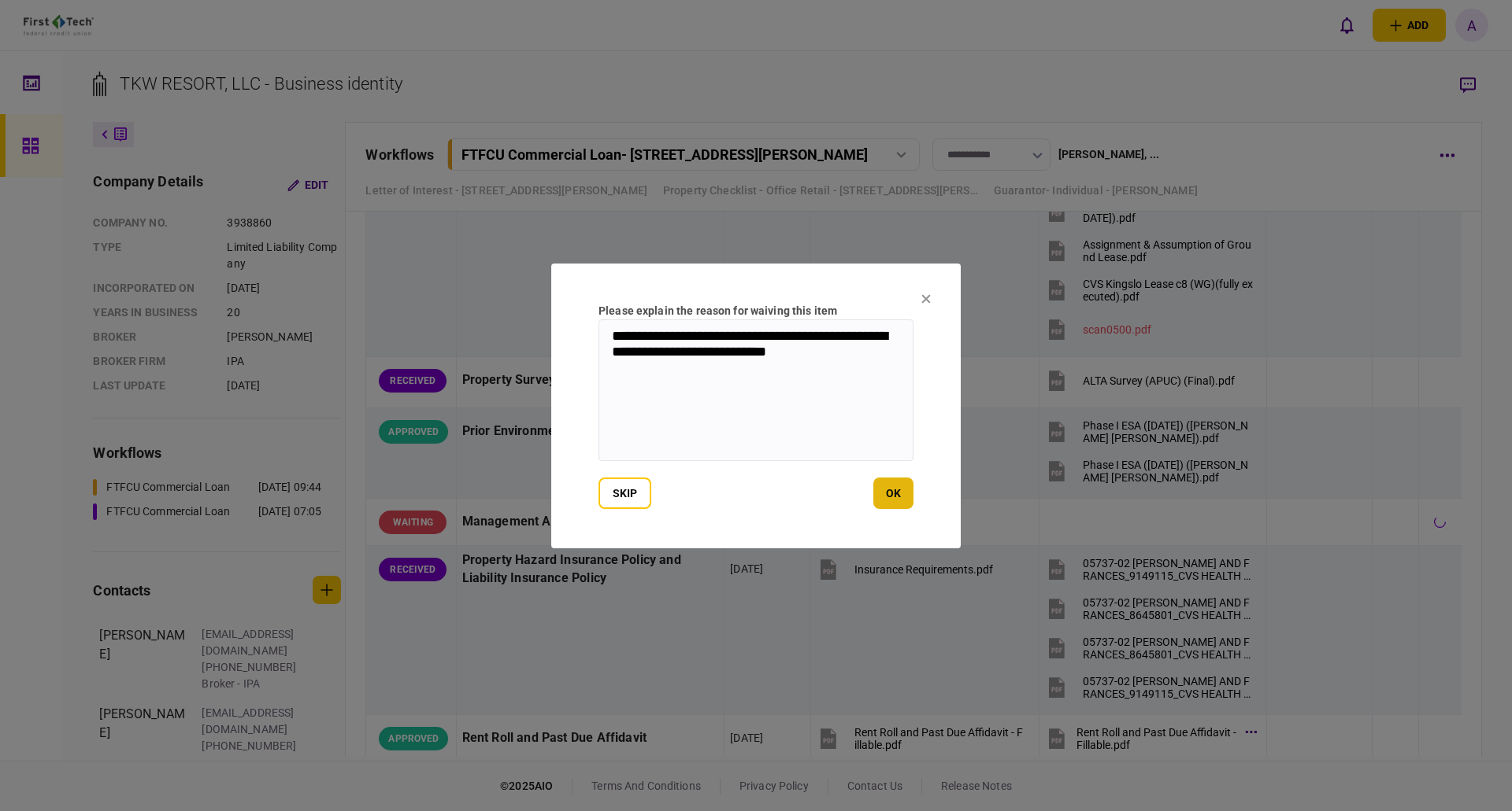
click at [886, 488] on button "ok" at bounding box center [893, 493] width 40 height 32
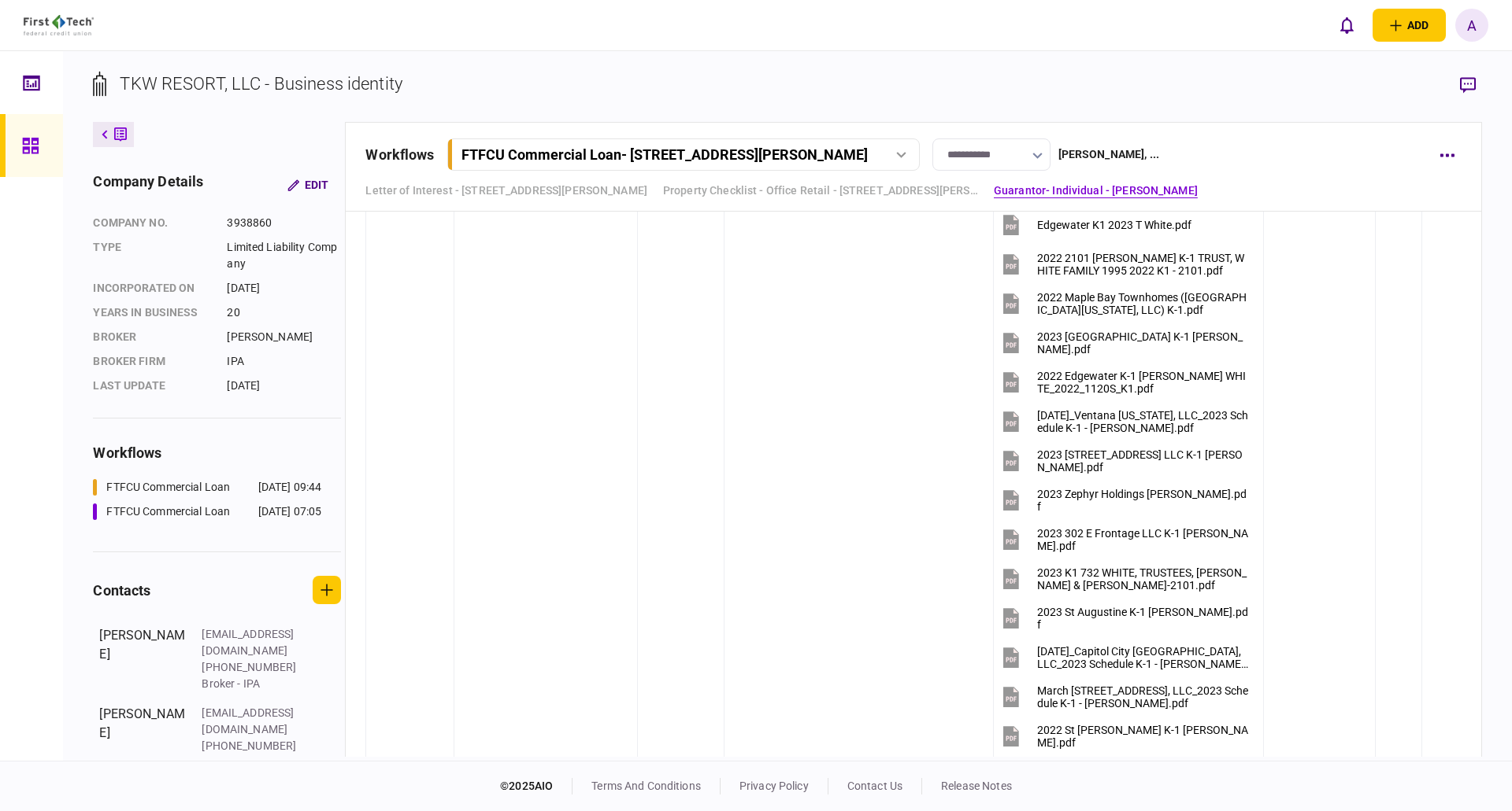
scroll to position [3069, 0]
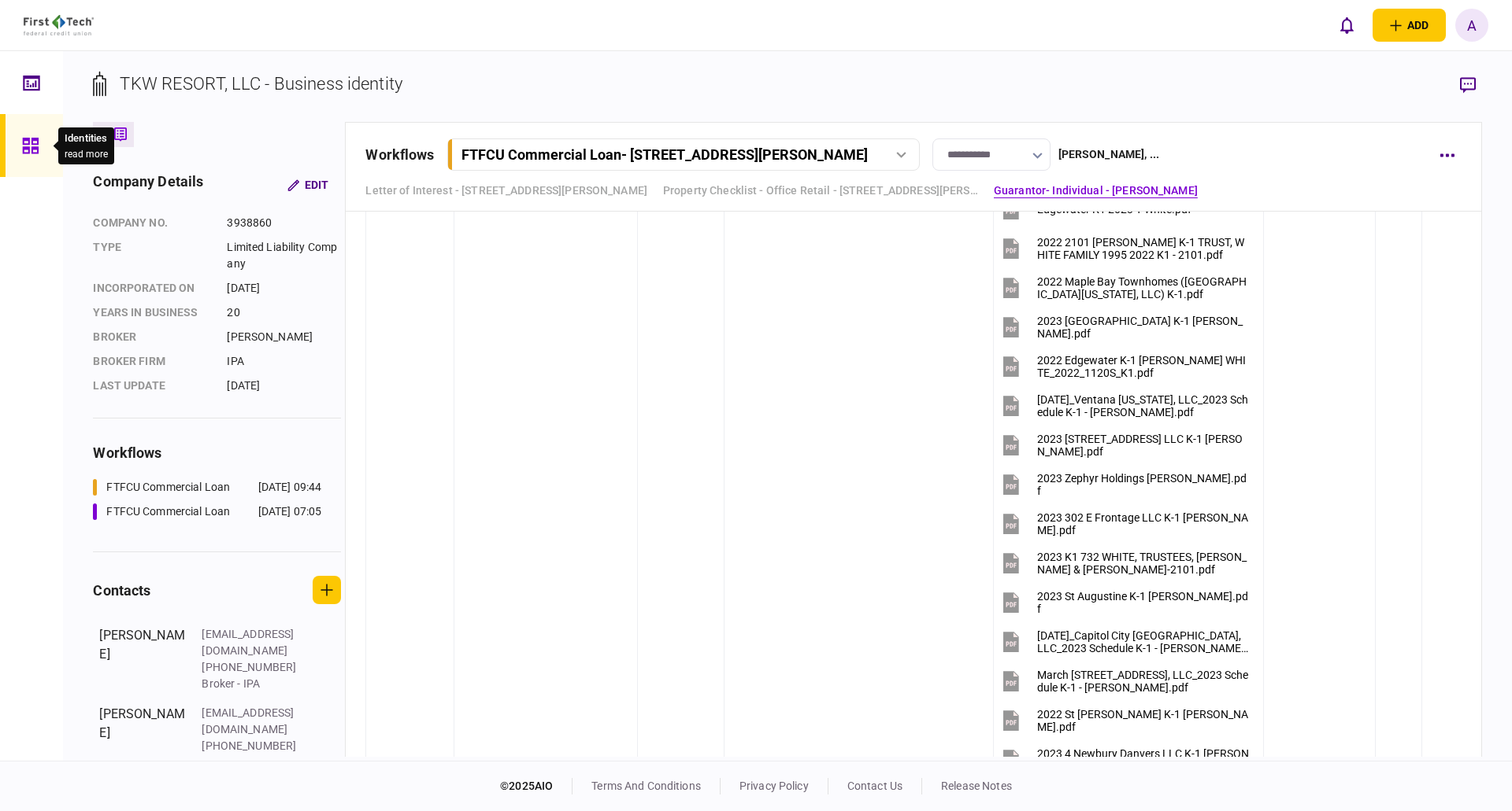
click at [30, 154] on icon at bounding box center [31, 145] width 18 height 18
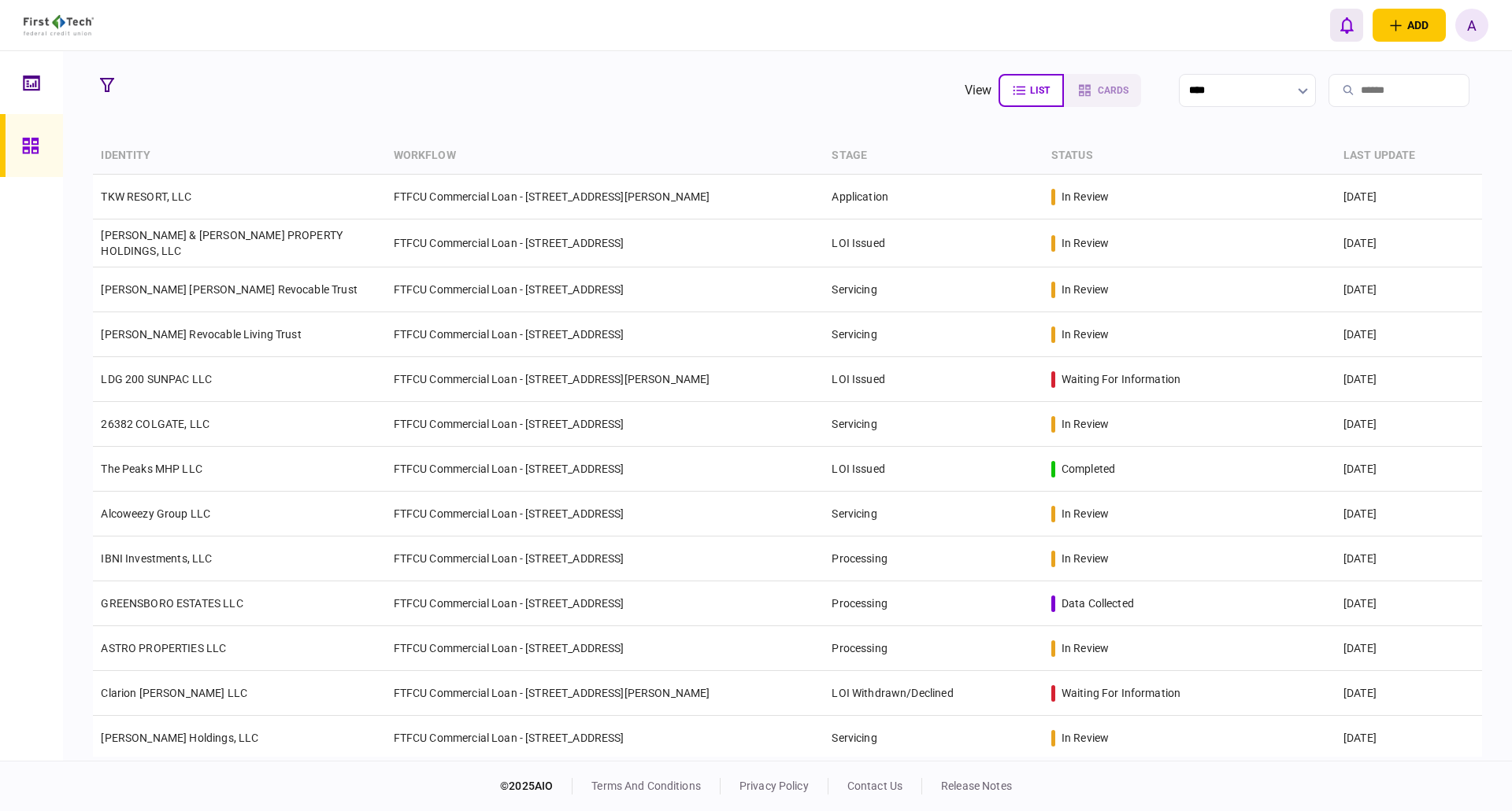
click at [1349, 25] on icon "open notifications list" at bounding box center [1347, 25] width 13 height 18
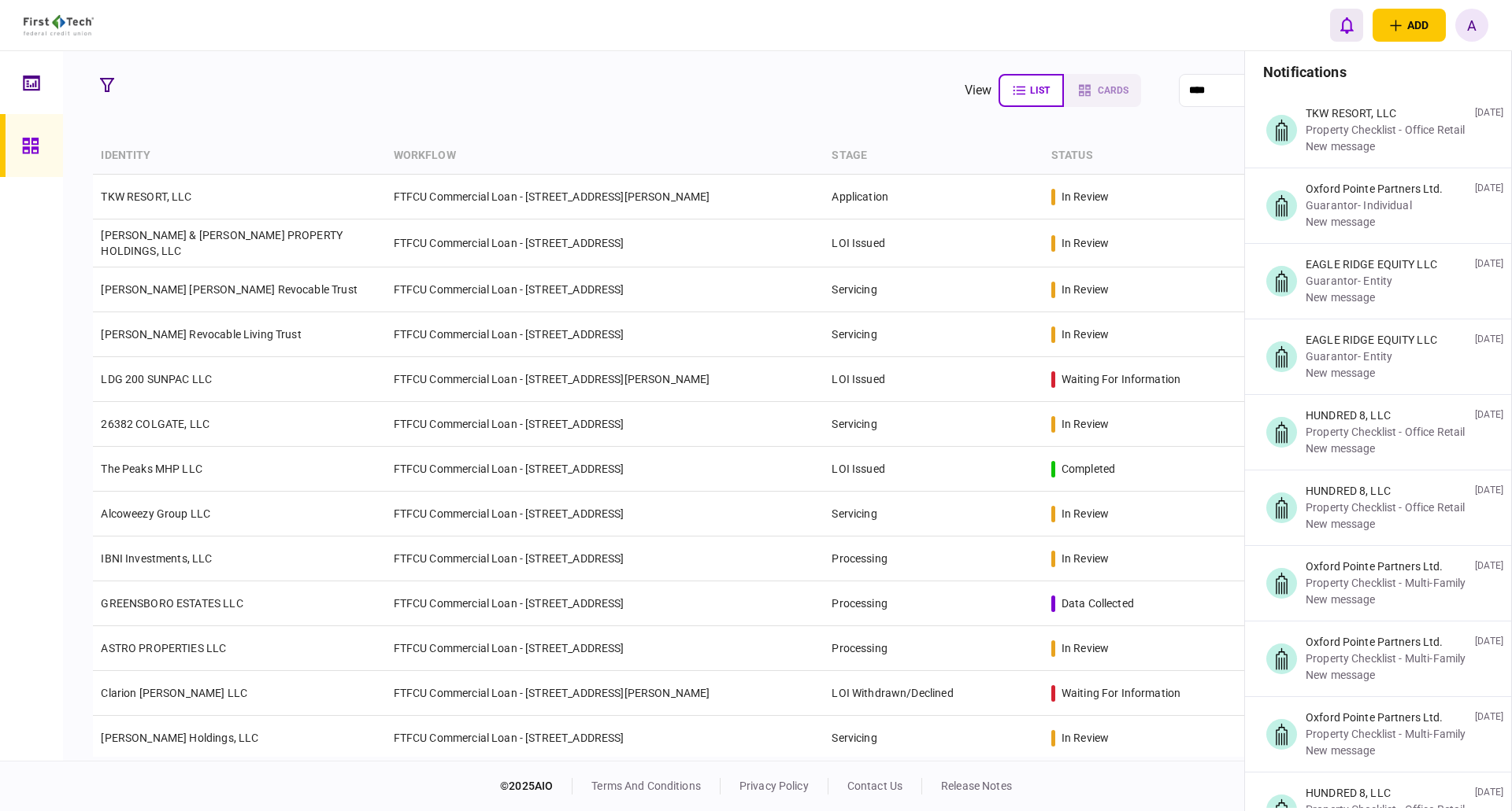
click at [1349, 25] on icon "open notifications list" at bounding box center [1347, 25] width 13 height 18
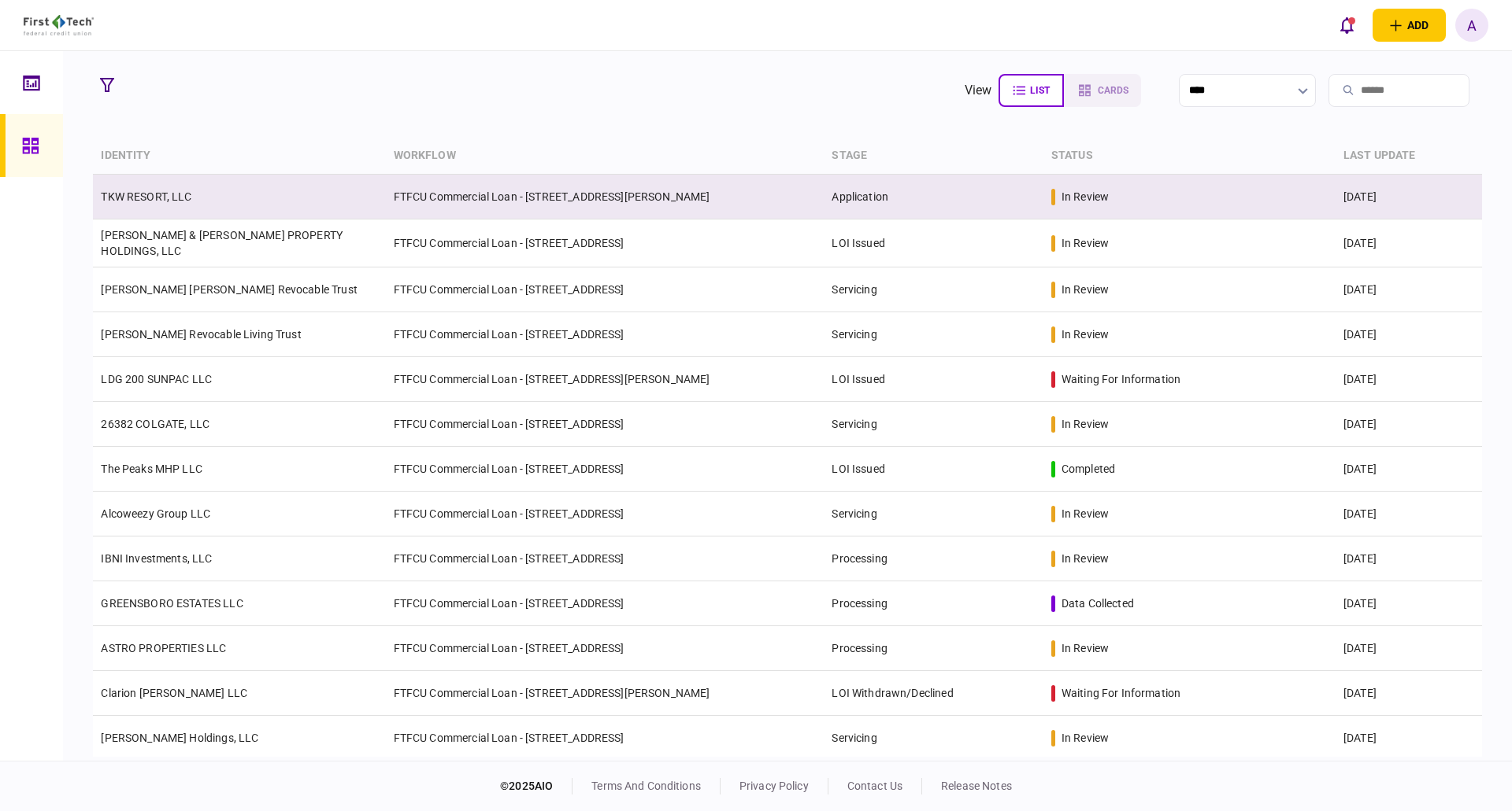
click at [139, 191] on link "TKW RESORT, LLC" at bounding box center [146, 197] width 90 height 13
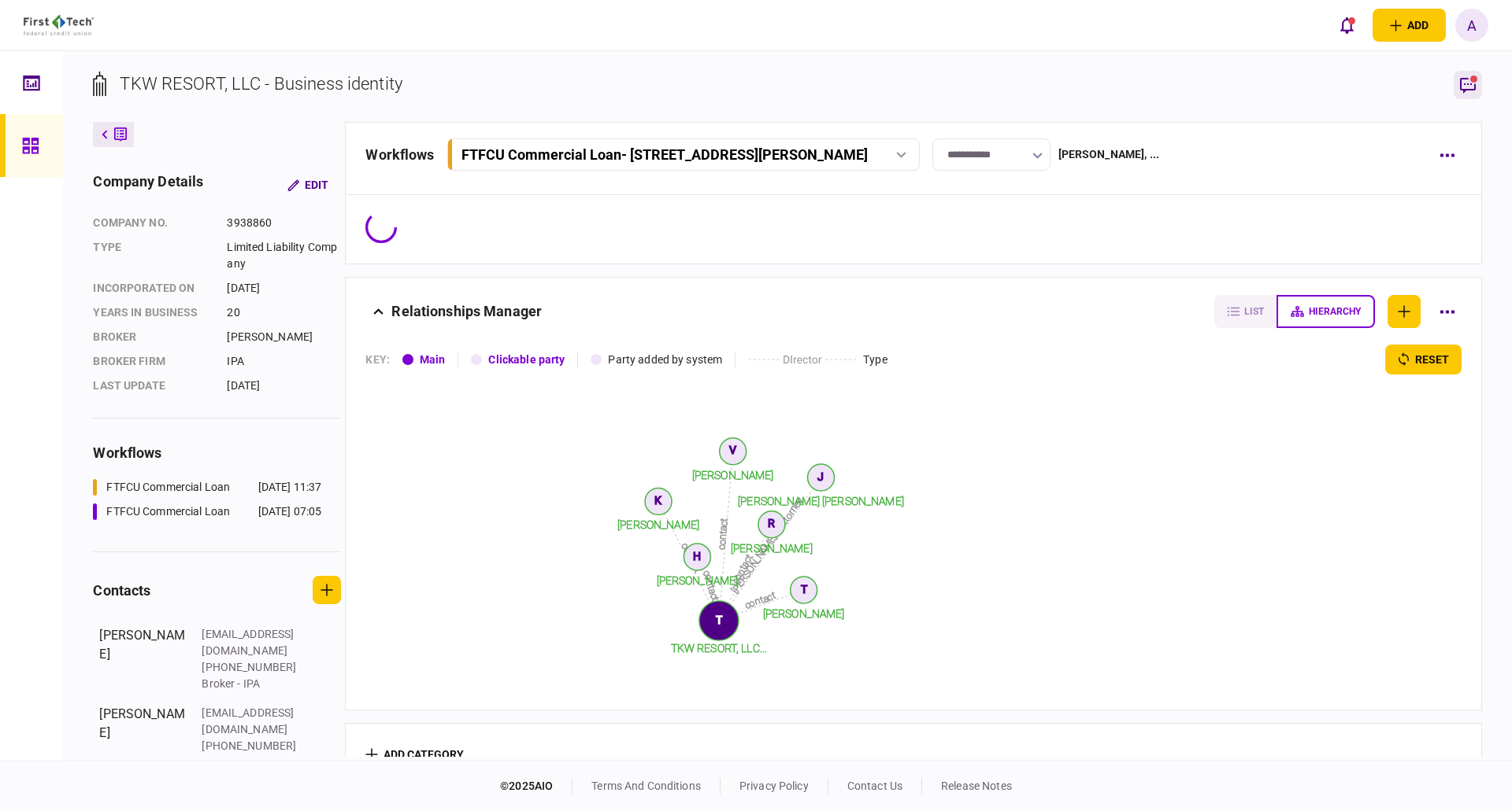
click at [1473, 92] on icon "button" at bounding box center [1467, 85] width 19 height 19
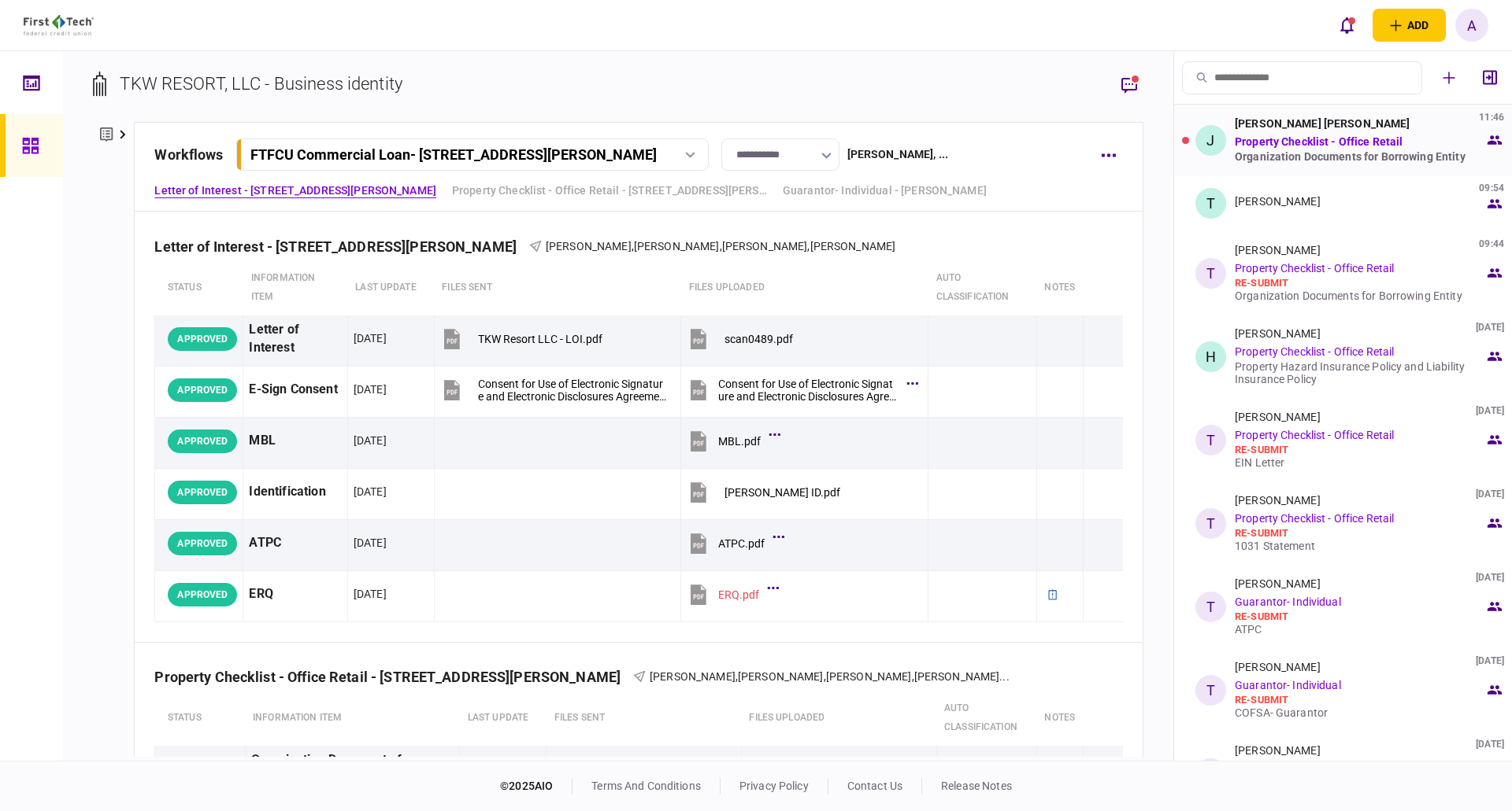
click at [1290, 153] on div "Organization Documents for Borrowing Entity" at bounding box center [1359, 157] width 250 height 13
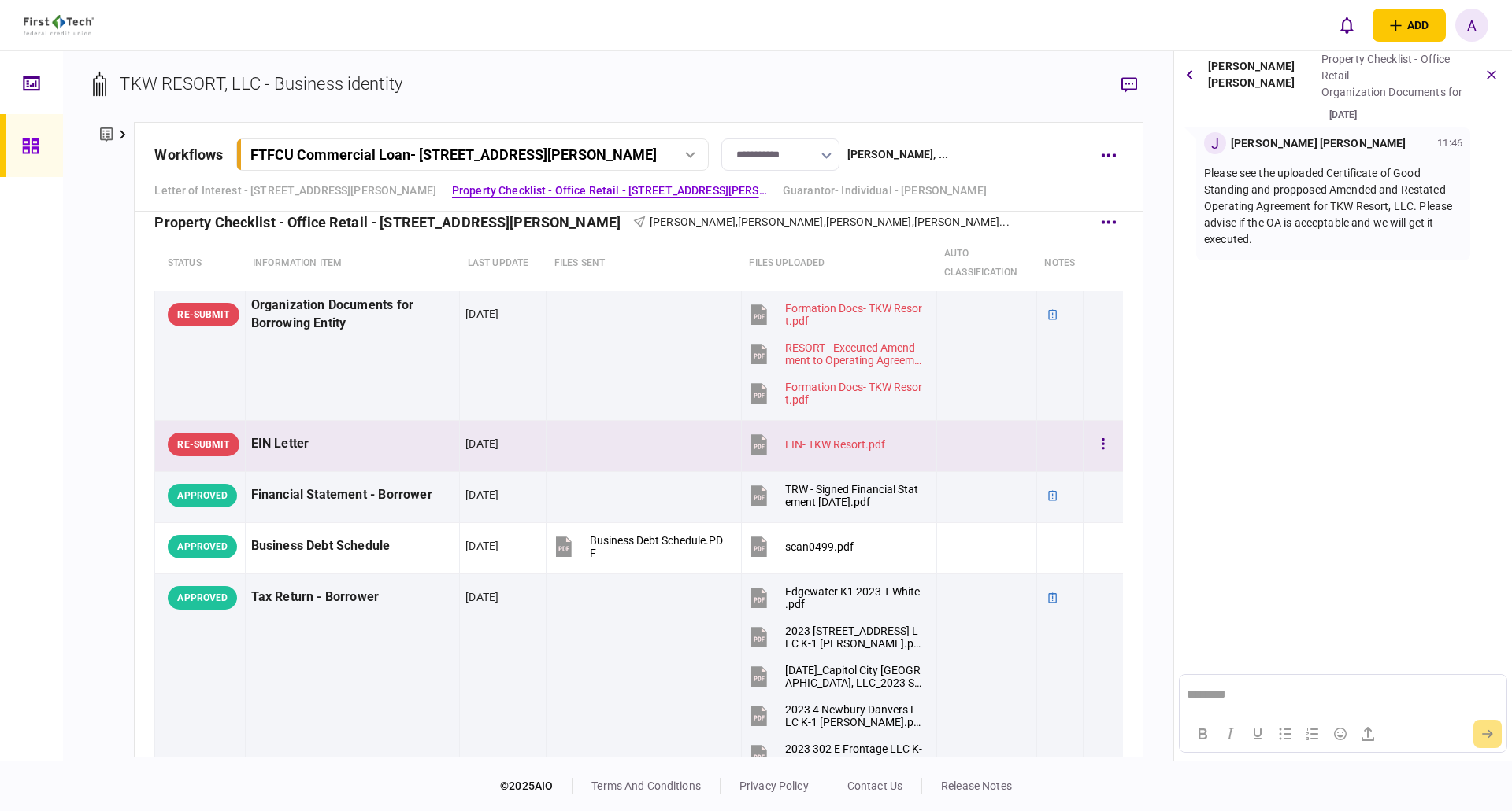
scroll to position [472, 0]
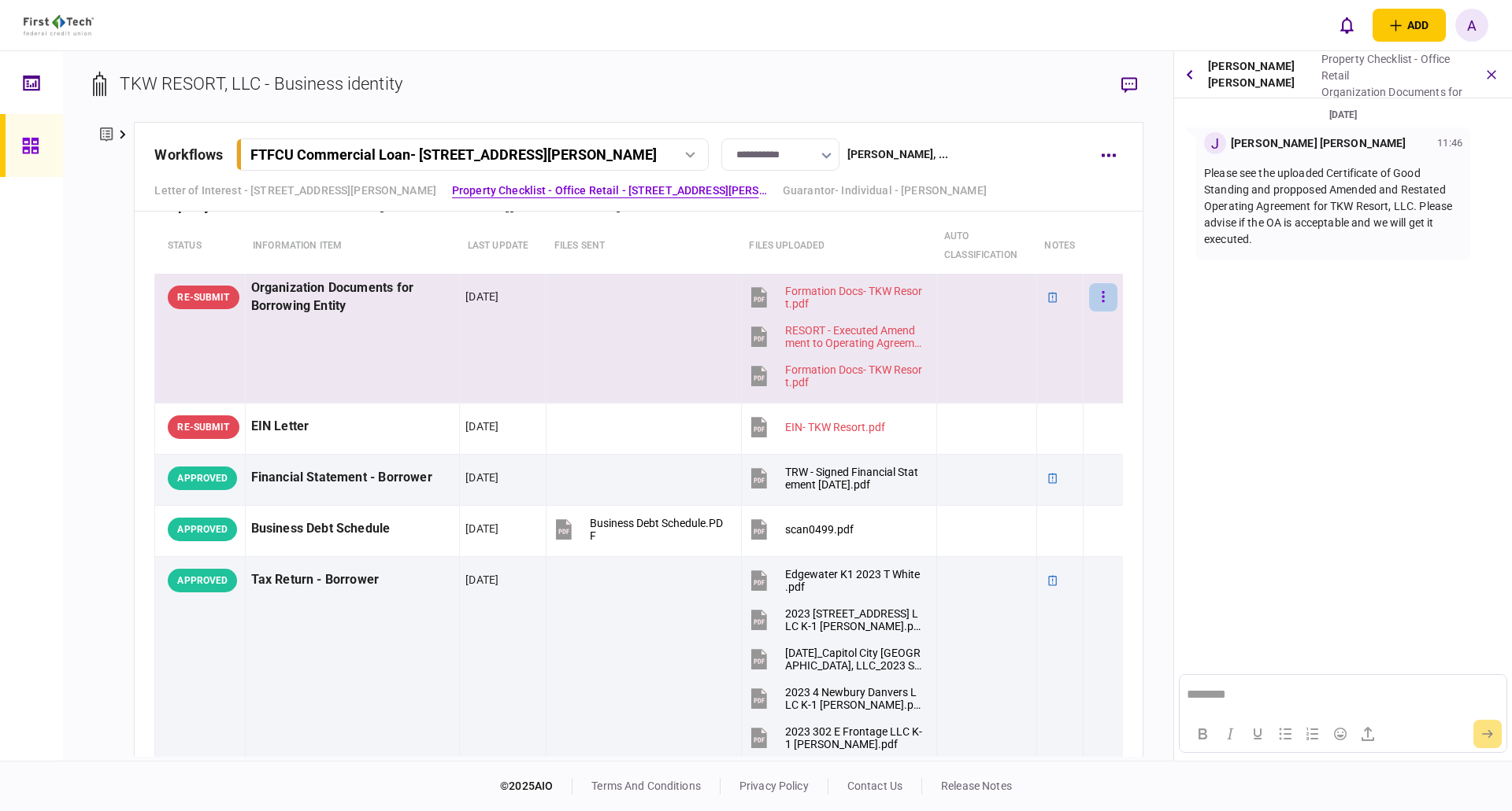
click at [1102, 299] on icon "button" at bounding box center [1103, 297] width 3 height 15
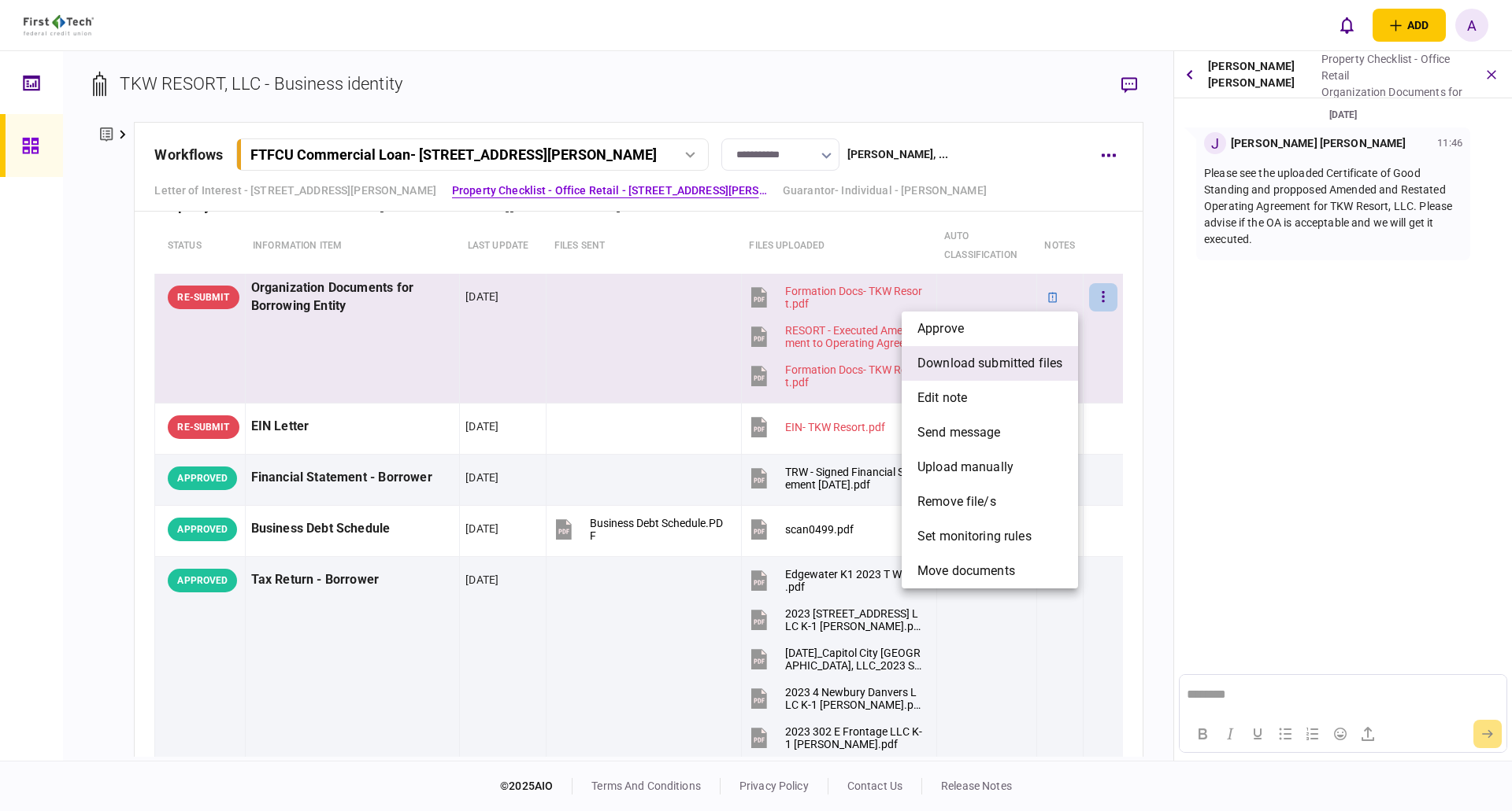
click at [989, 365] on span "download submitted files" at bounding box center [989, 364] width 145 height 19
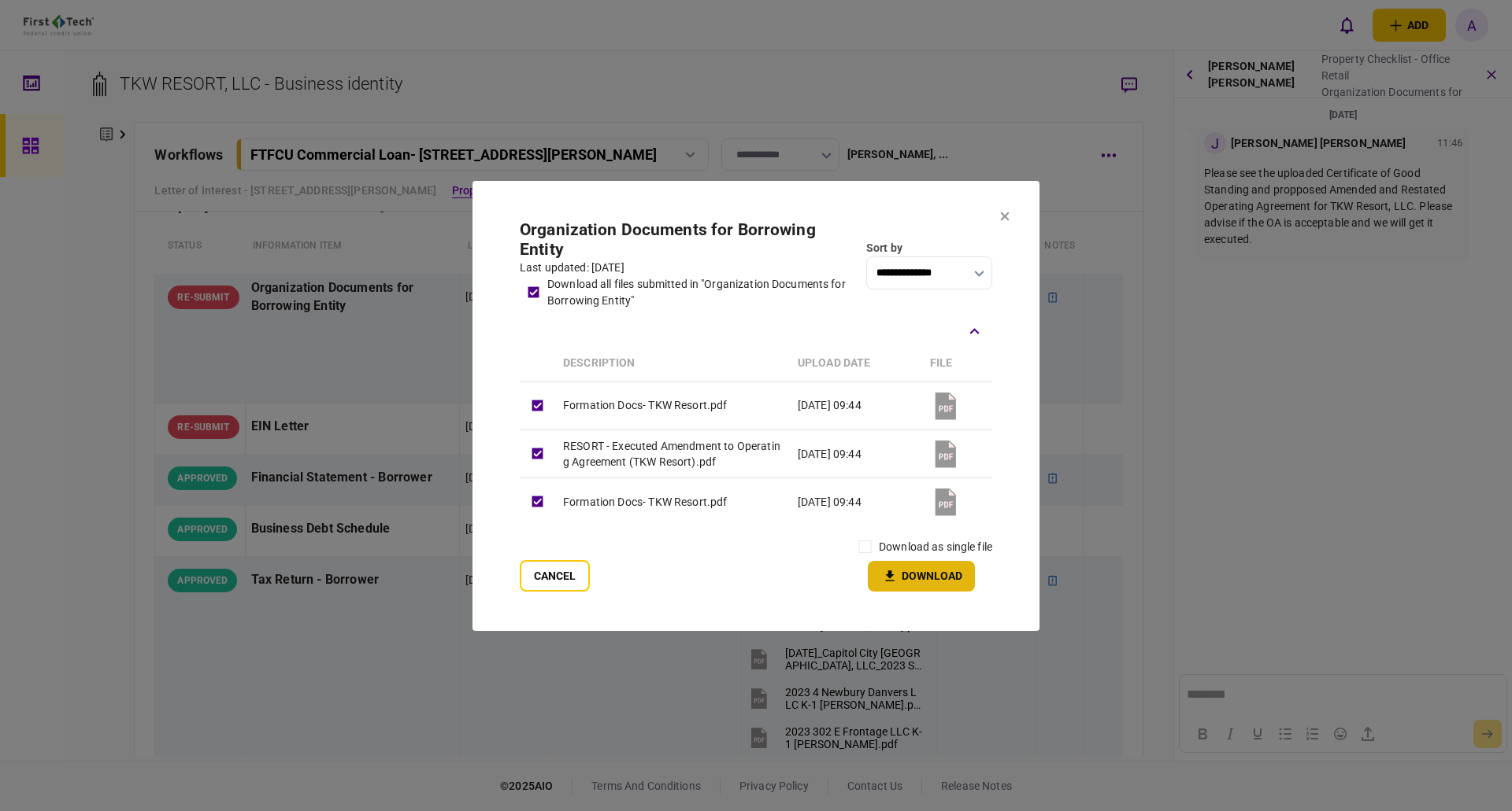
click at [916, 582] on button "Download" at bounding box center [921, 576] width 107 height 31
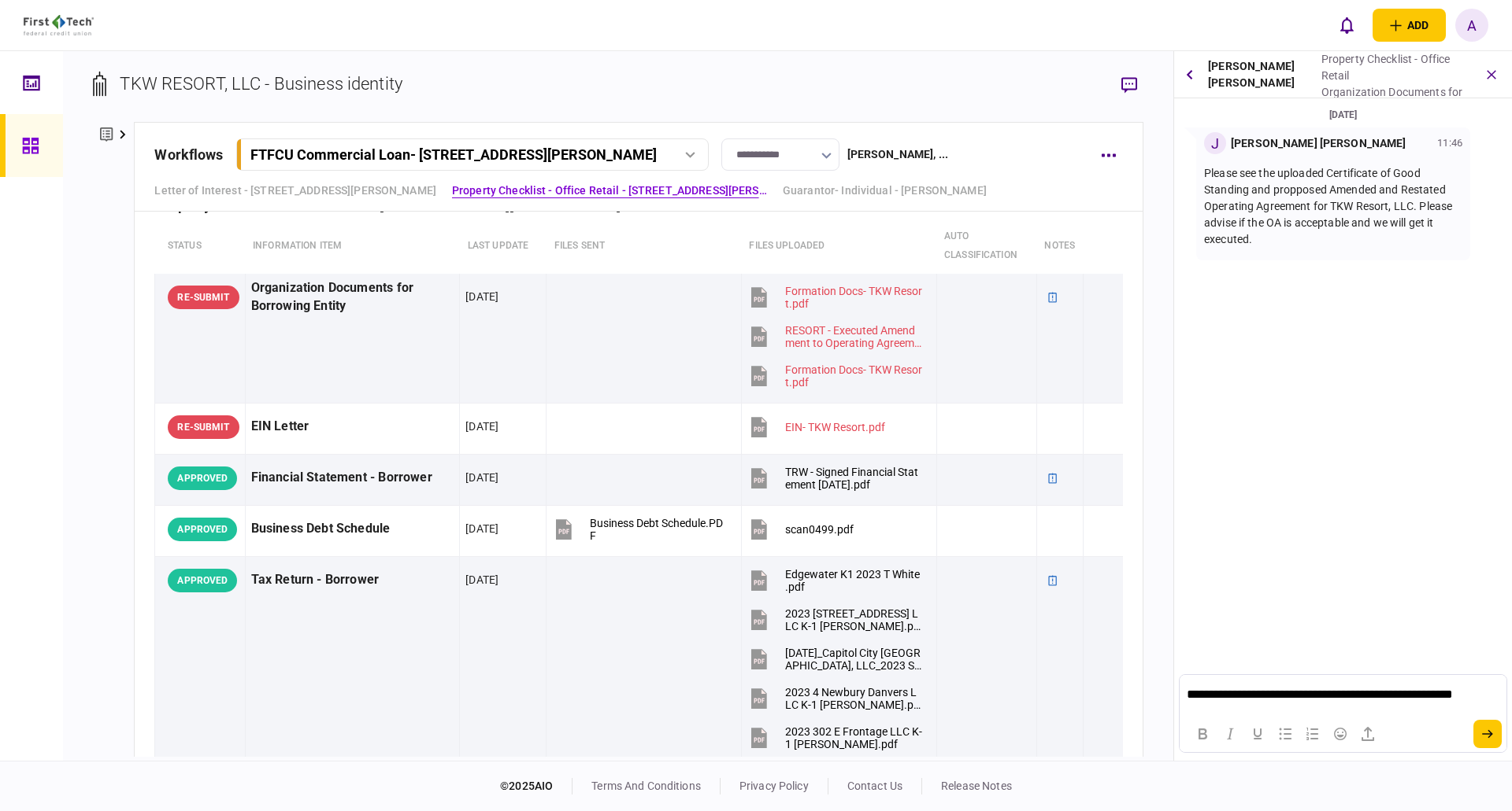
scroll to position [0, 0]
click at [1486, 730] on icon "submit" at bounding box center [1487, 734] width 11 height 9
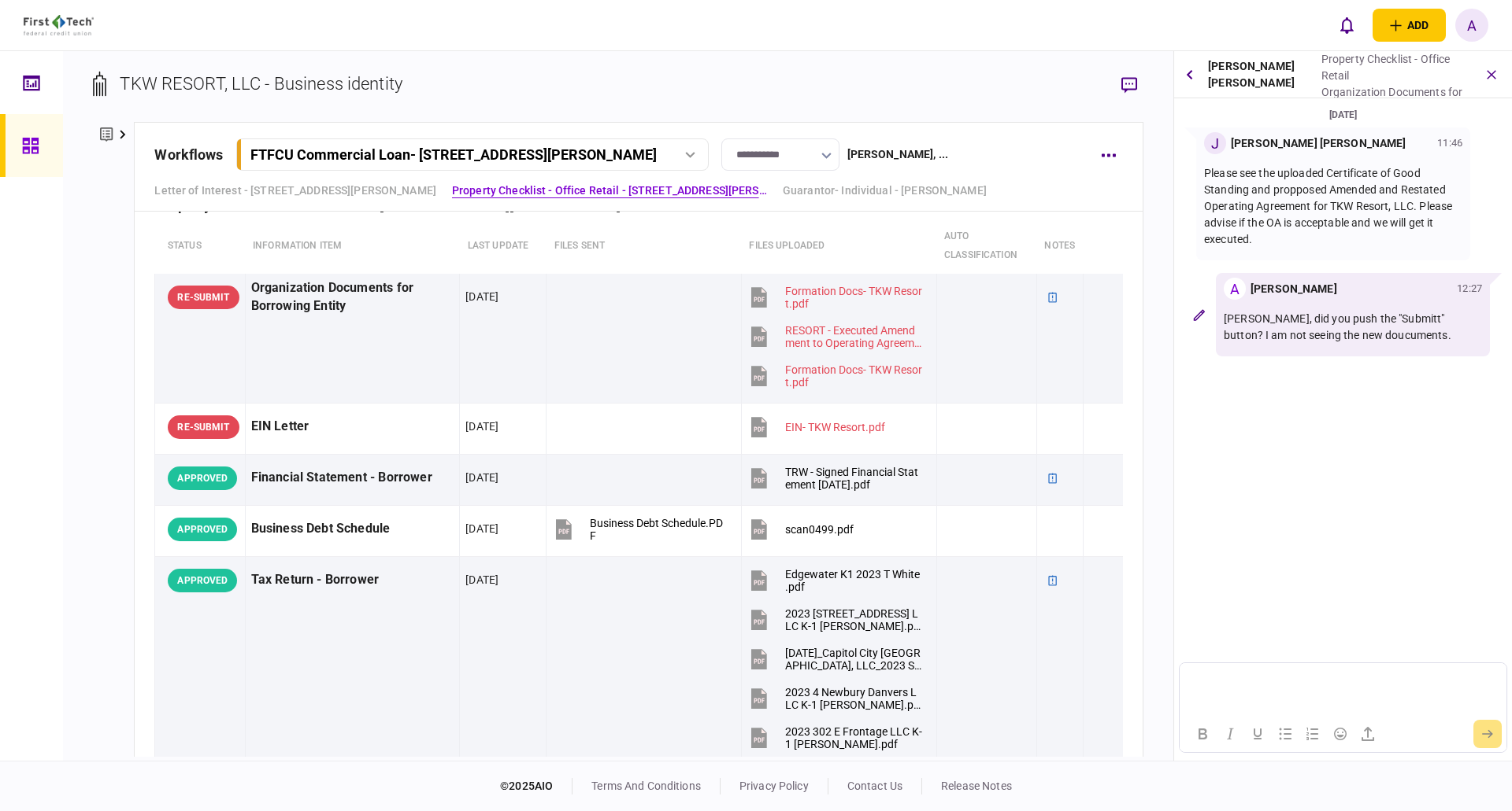
click at [24, 150] on icon at bounding box center [31, 145] width 18 height 18
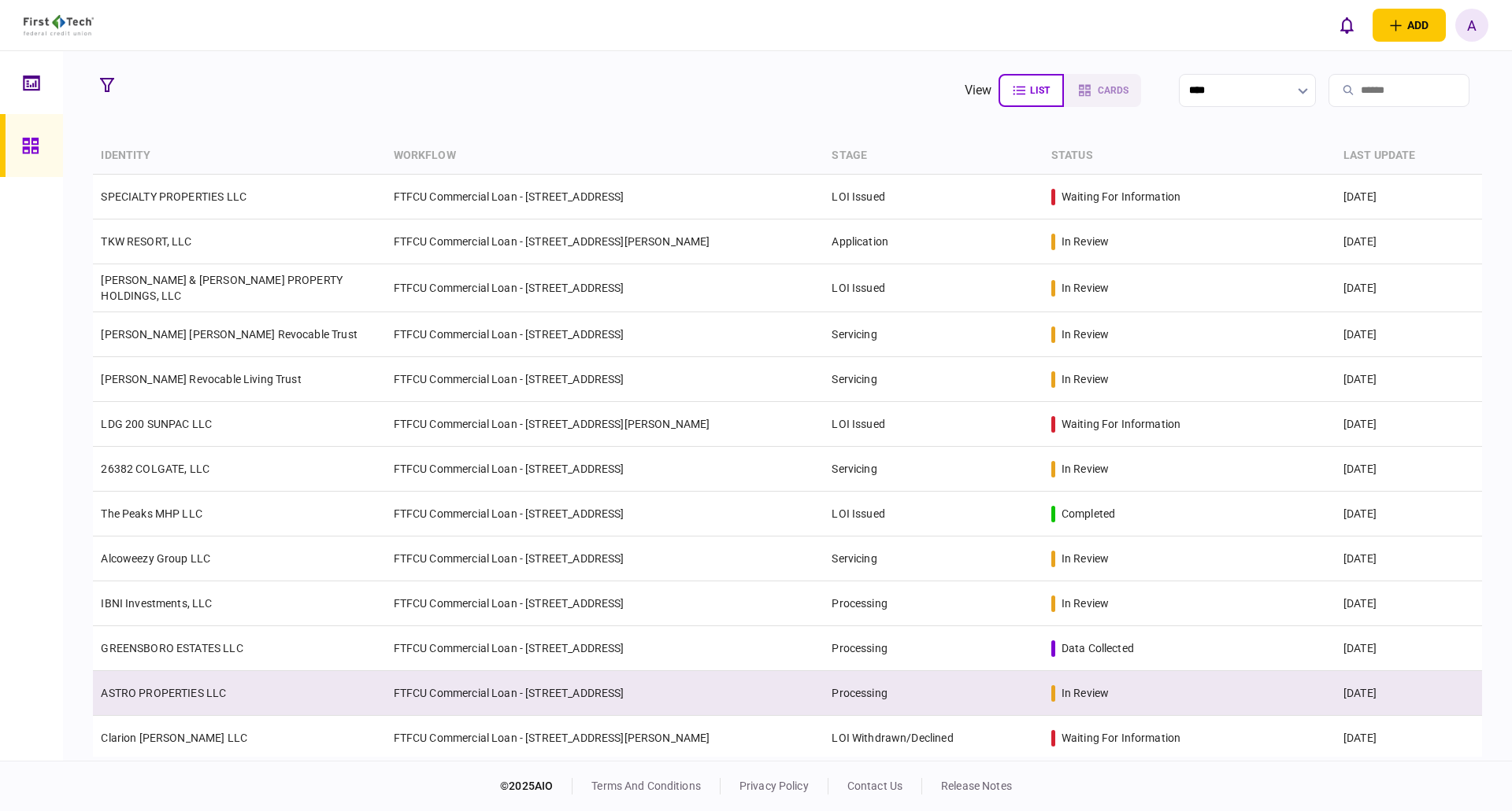
click at [192, 689] on link "ASTRO PROPERTIES LLC" at bounding box center [163, 694] width 125 height 13
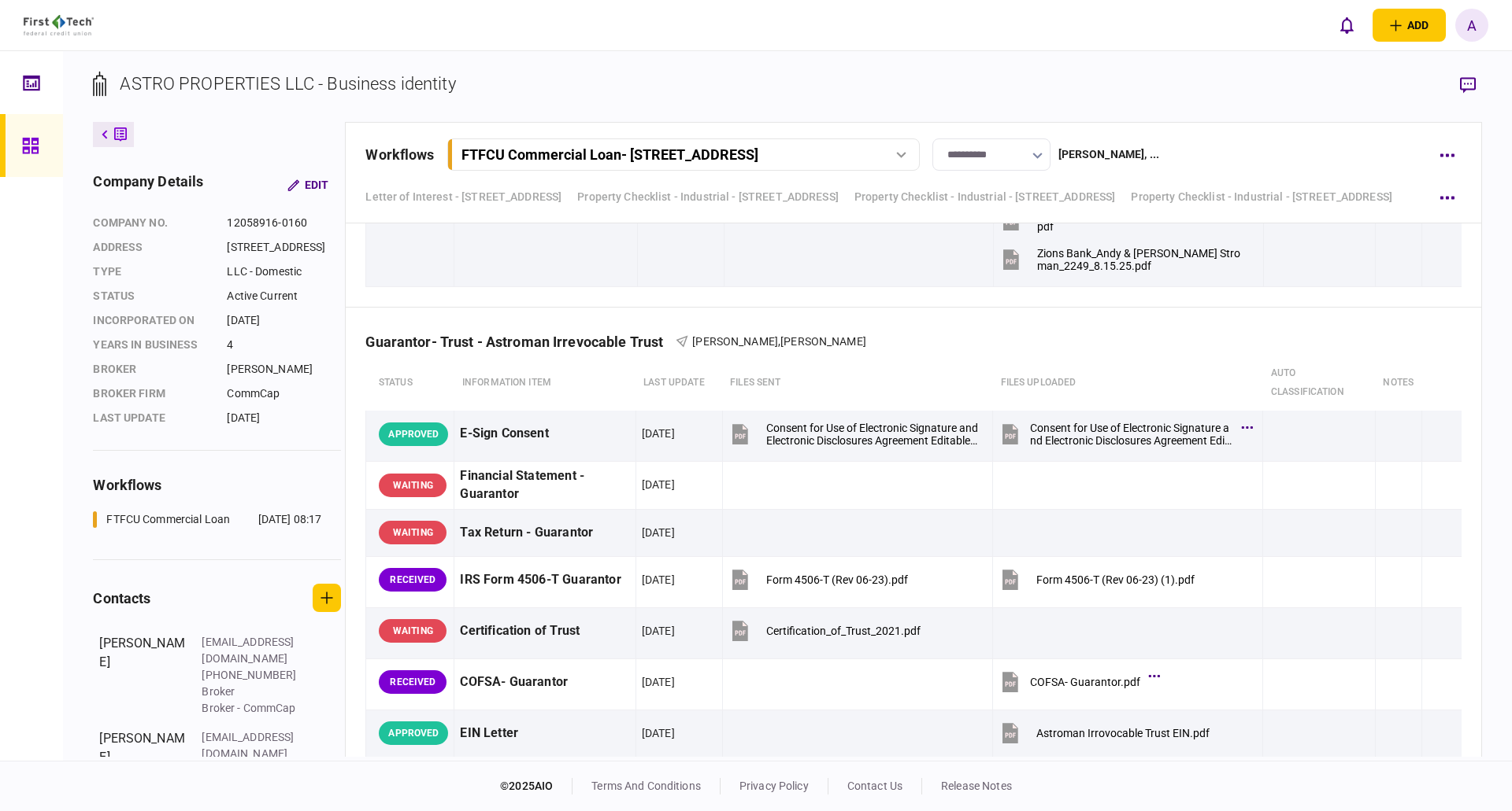
scroll to position [4080, 0]
click at [396, 32] on div "add business identity individual identity A A Adam Mulqueeney Adam.Mulqueeney@f…" at bounding box center [756, 25] width 1512 height 50
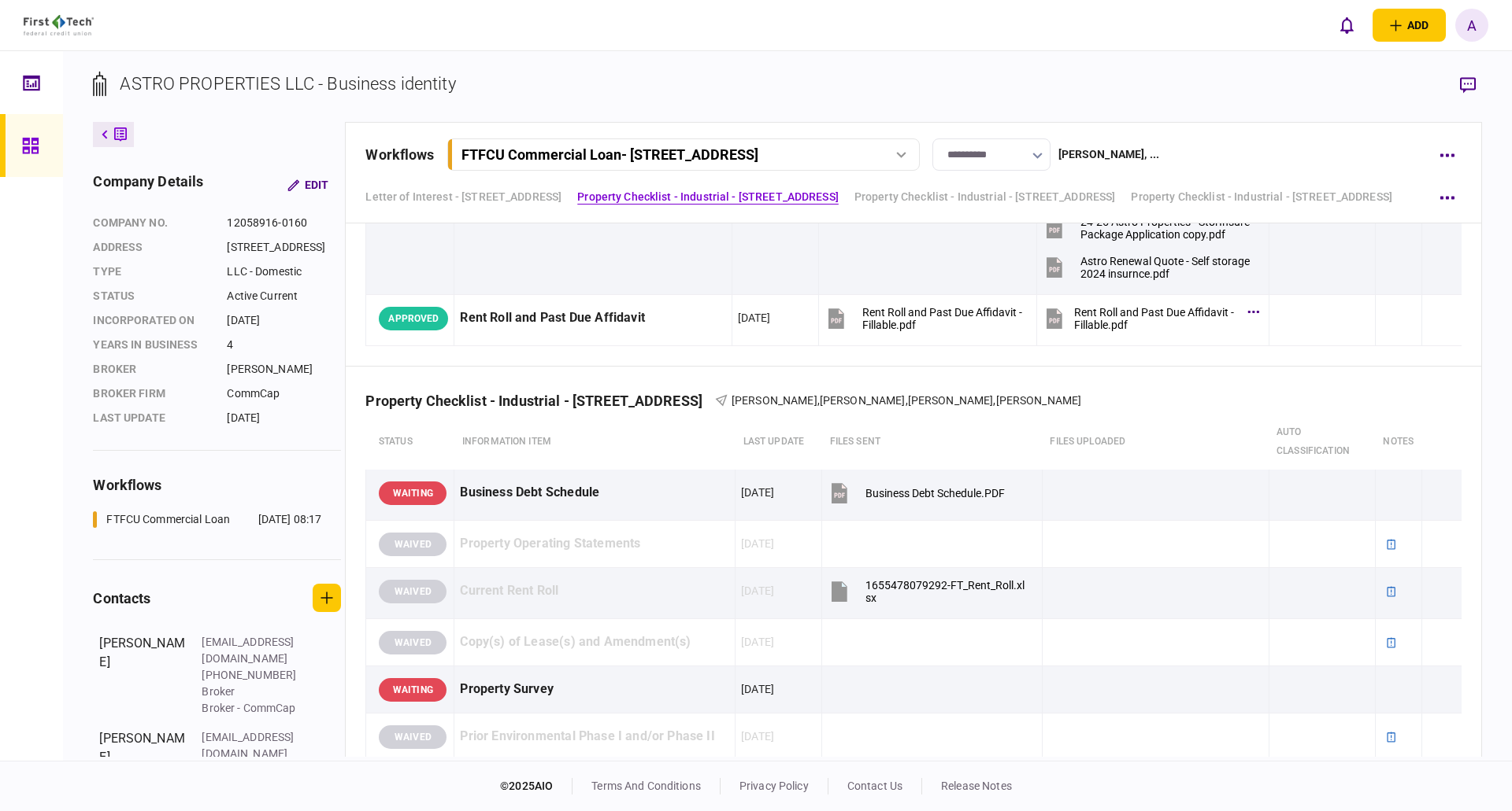
scroll to position [2203, 0]
